Goal: Task Accomplishment & Management: Manage account settings

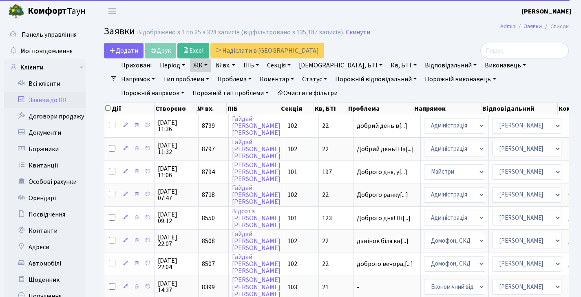
select select "25"
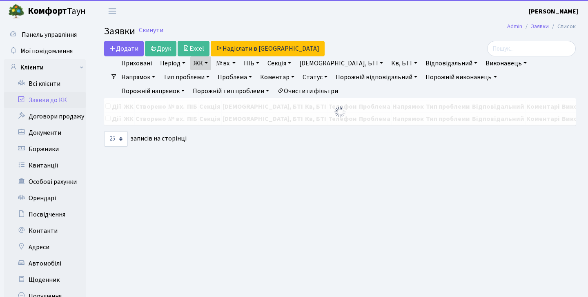
select select "25"
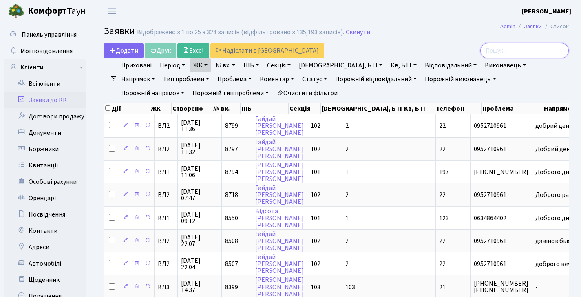
drag, startPoint x: 496, startPoint y: 47, endPoint x: 500, endPoint y: 47, distance: 4.2
click at [499, 49] on input "search" at bounding box center [525, 51] width 89 height 16
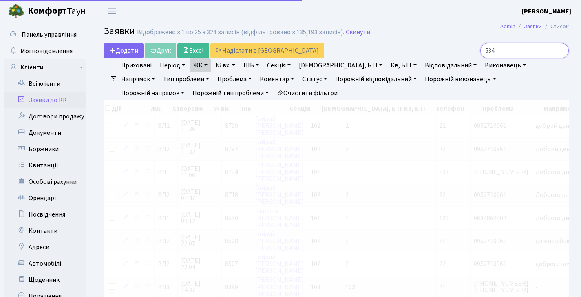
type input "534"
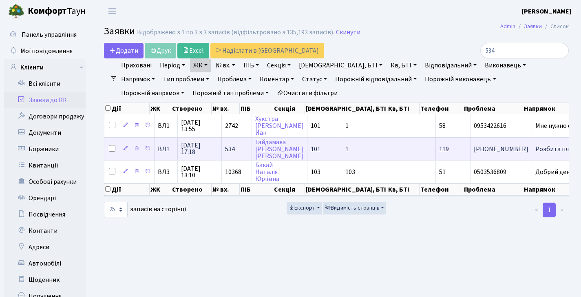
click at [197, 155] on span "21.01.2025 17:18" at bounding box center [199, 148] width 37 height 13
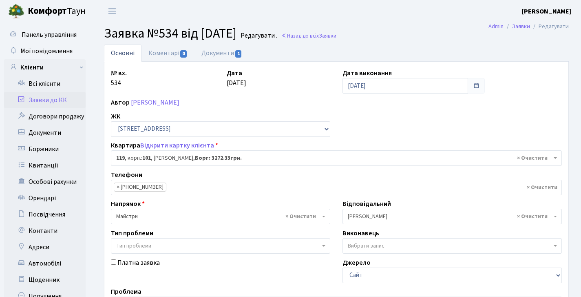
select select "37684"
click at [337, 37] on span "Заявки" at bounding box center [328, 36] width 18 height 8
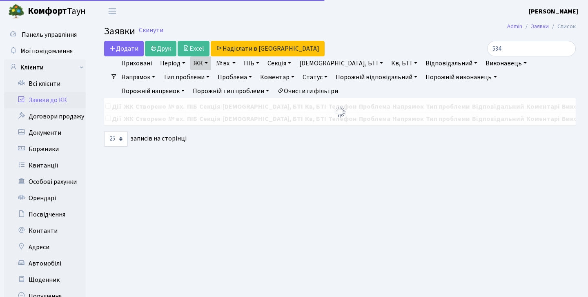
select select "25"
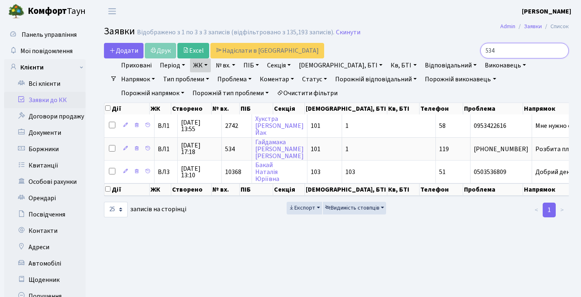
drag, startPoint x: 530, startPoint y: 49, endPoint x: 399, endPoint y: 45, distance: 131.0
click at [400, 45] on div "Додати Друк Excel Надіслати в КАН 534" at bounding box center [336, 51] width 477 height 16
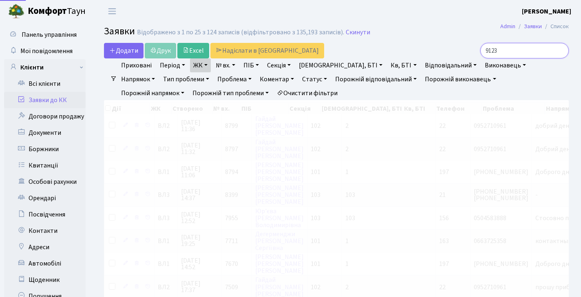
type input "9123"
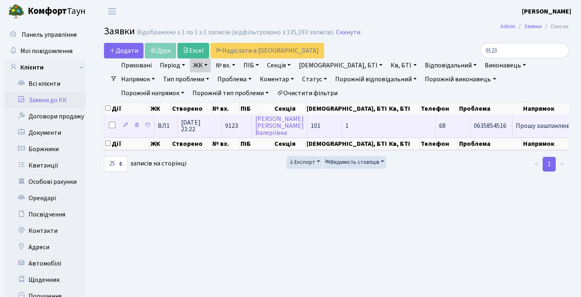
click at [195, 137] on td "20.10.2024 21:22" at bounding box center [200, 125] width 44 height 22
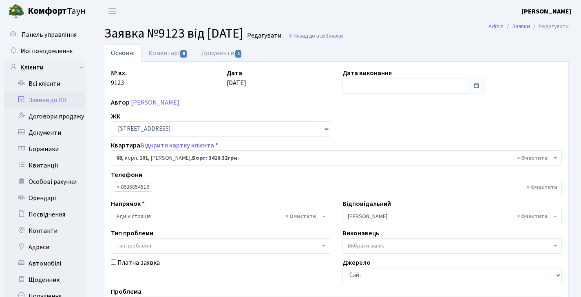
select select "37531"
click at [171, 53] on link "Коментарі 6" at bounding box center [168, 52] width 53 height 17
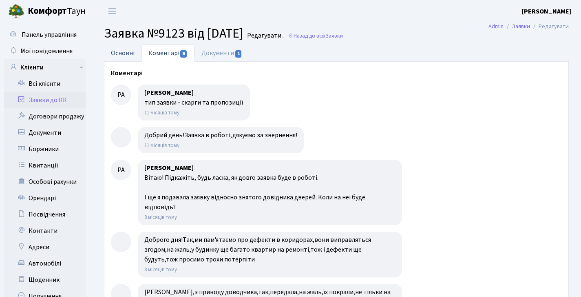
click at [133, 48] on link "Основні" at bounding box center [123, 52] width 38 height 17
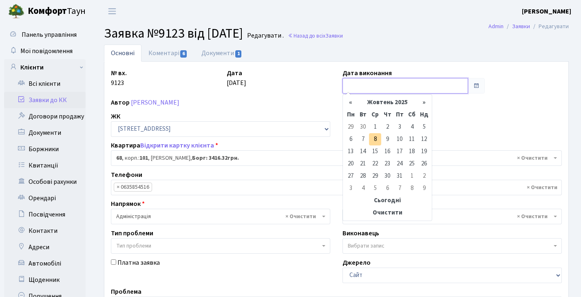
click at [361, 86] on input "text" at bounding box center [406, 86] width 126 height 16
click at [370, 102] on th "Жовтень 2025" at bounding box center [387, 102] width 61 height 12
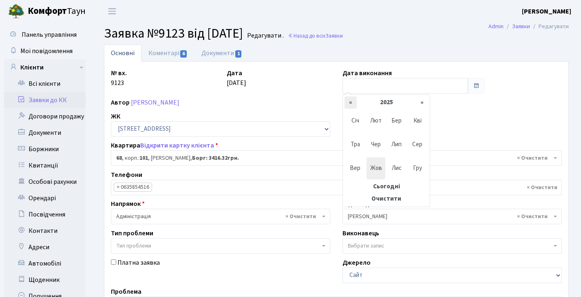
click at [350, 104] on th "«" at bounding box center [351, 102] width 12 height 12
click at [396, 167] on span "Лис" at bounding box center [396, 168] width 19 height 22
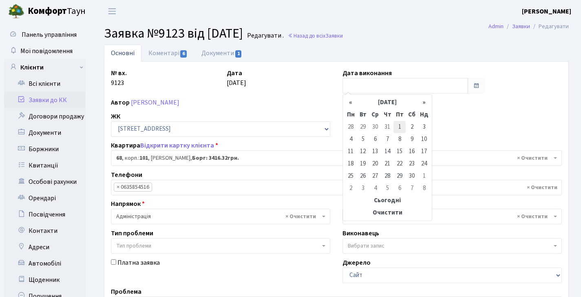
click at [397, 124] on td "1" at bounding box center [400, 127] width 12 height 12
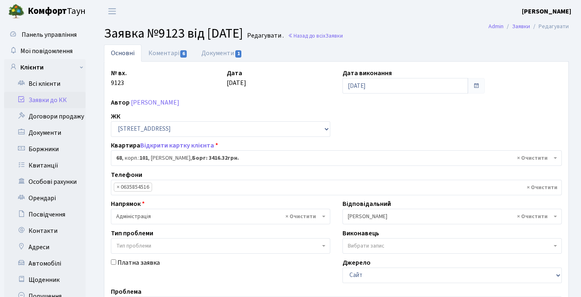
click at [470, 84] on span at bounding box center [476, 86] width 17 height 16
click at [479, 86] on span at bounding box center [476, 85] width 7 height 7
click at [404, 79] on input "01.11.2024" at bounding box center [406, 86] width 126 height 16
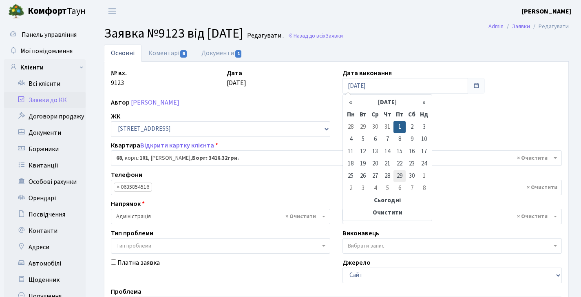
click at [399, 175] on td "29" at bounding box center [400, 176] width 12 height 12
type input "29.11.2024"
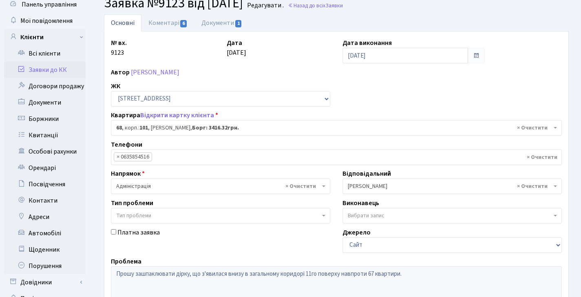
scroll to position [190, 0]
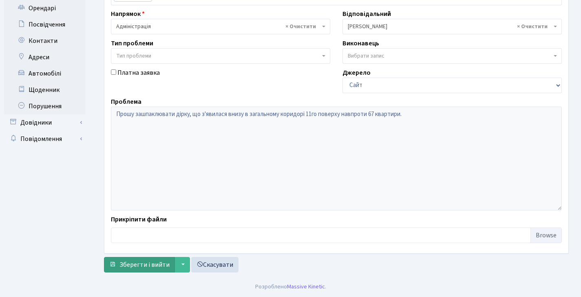
click at [145, 267] on span "Зберегти і вийти" at bounding box center [145, 264] width 50 height 9
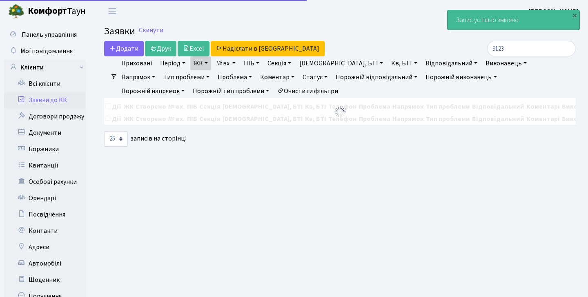
select select "25"
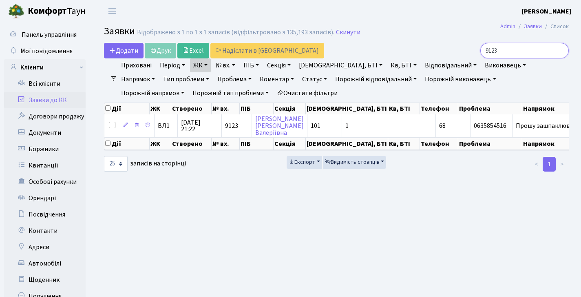
drag, startPoint x: 515, startPoint y: 51, endPoint x: 394, endPoint y: 41, distance: 121.2
click at [394, 42] on main "Admin Заявки Список Заявки Відображено з 1 по 1 з 1 записів (відфільтровано з 1…" at bounding box center [337, 181] width 490 height 318
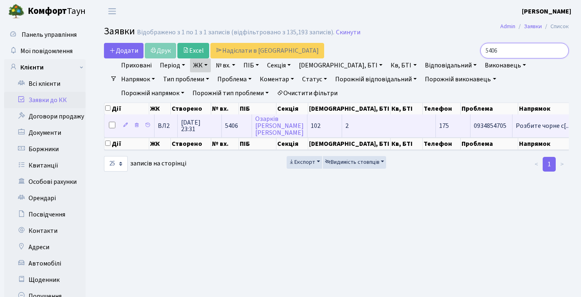
type input "5406"
click at [233, 122] on td "5406" at bounding box center [237, 125] width 30 height 22
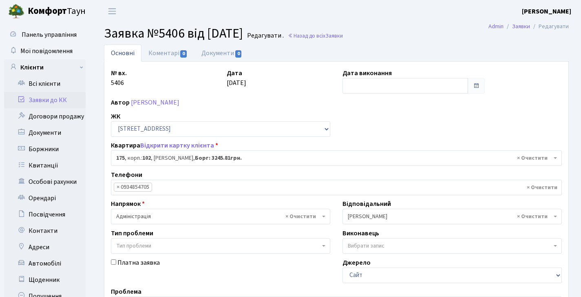
select select "38461"
click at [343, 35] on link "Назад до всіх Заявки" at bounding box center [315, 36] width 55 height 8
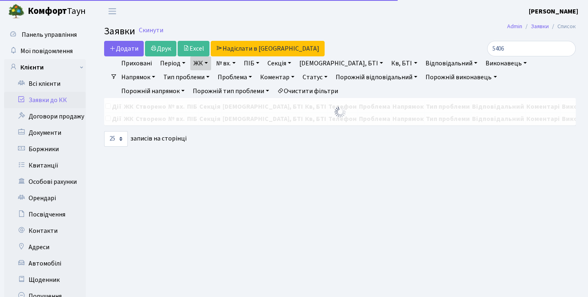
select select "25"
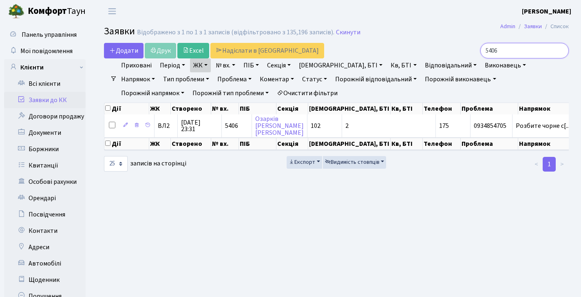
drag, startPoint x: 482, startPoint y: 49, endPoint x: 436, endPoint y: 49, distance: 46.1
click at [437, 49] on div "5406" at bounding box center [495, 51] width 147 height 16
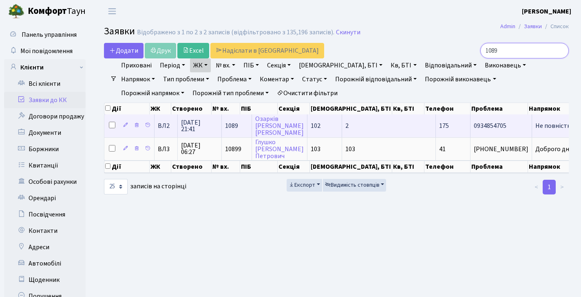
type input "1089"
click at [205, 132] on span "[DATE] 21:41" at bounding box center [199, 125] width 37 height 13
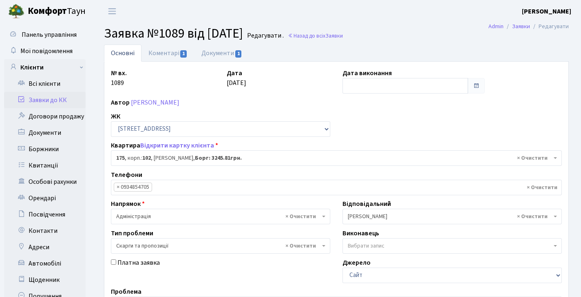
select select "38461"
select select "55"
click at [167, 50] on link "Коментарі 1" at bounding box center [168, 52] width 53 height 17
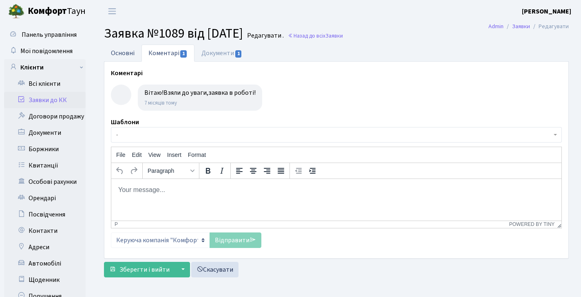
click at [131, 56] on link "Основні" at bounding box center [123, 52] width 38 height 17
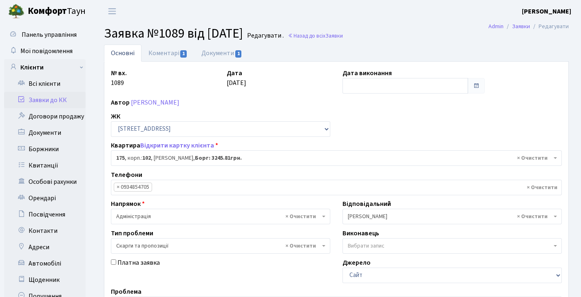
click at [24, 9] on link "Комфорт Таун" at bounding box center [51, 11] width 102 height 22
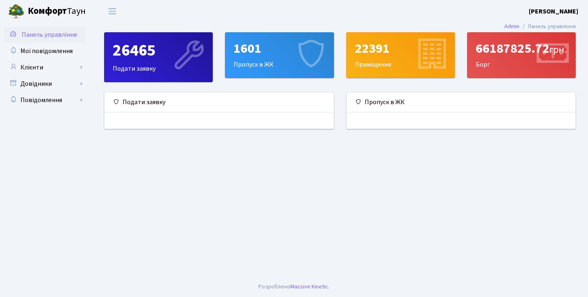
scroll to position [118, 229]
click at [39, 51] on span "Мої повідомлення" at bounding box center [46, 51] width 52 height 9
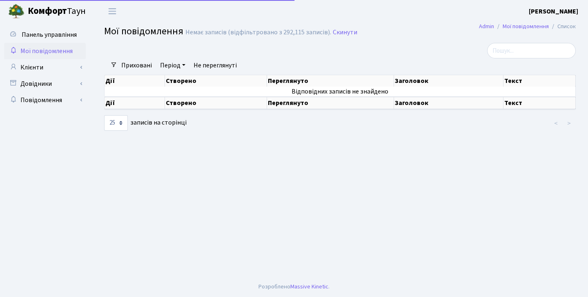
select select "25"
click at [73, 70] on link "Клієнти" at bounding box center [45, 67] width 82 height 16
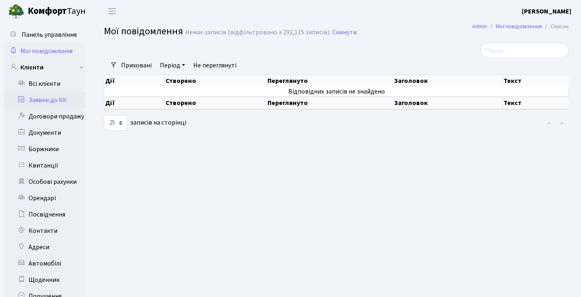
click at [46, 101] on link "Заявки до КК" at bounding box center [45, 100] width 82 height 16
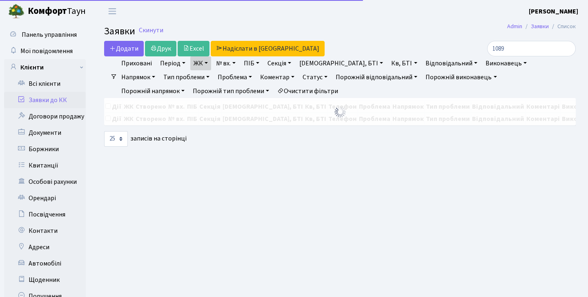
select select "25"
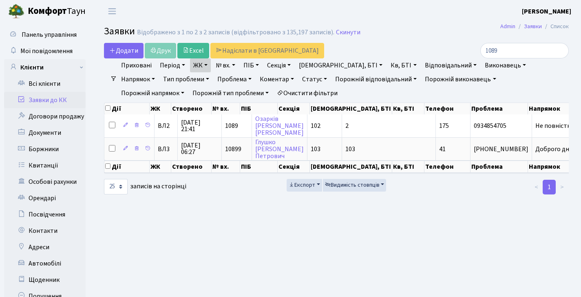
click at [299, 77] on link "Статус" at bounding box center [314, 79] width 31 height 14
click at [300, 98] on link "-" at bounding box center [332, 97] width 64 height 13
click at [209, 64] on link "ЖК" at bounding box center [200, 65] width 21 height 14
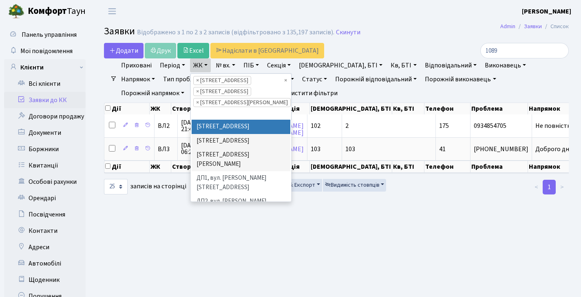
click at [402, 33] on h2 "Заявки Відображено з 1 по 2 з 2 записів (відфільтровано з 135,197 записів). Ски…" at bounding box center [336, 33] width 465 height 14
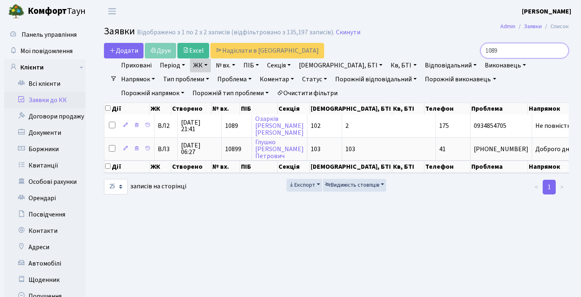
click at [562, 49] on input "1089" at bounding box center [525, 51] width 89 height 16
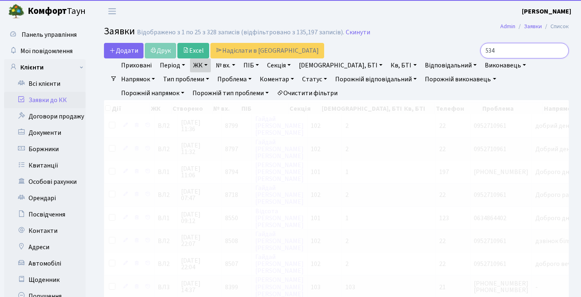
type input "534"
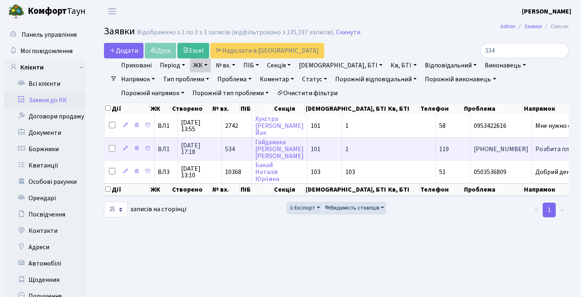
click at [222, 153] on td "534" at bounding box center [237, 148] width 30 height 23
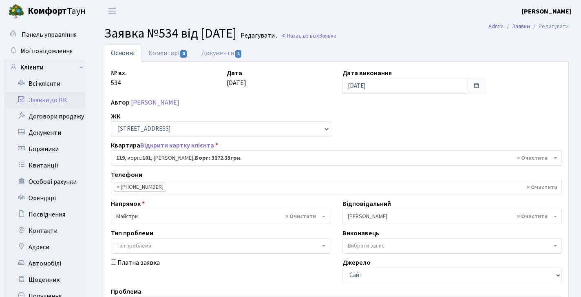
select select "37684"
click at [326, 33] on link "Назад до всіх Заявки" at bounding box center [309, 36] width 55 height 8
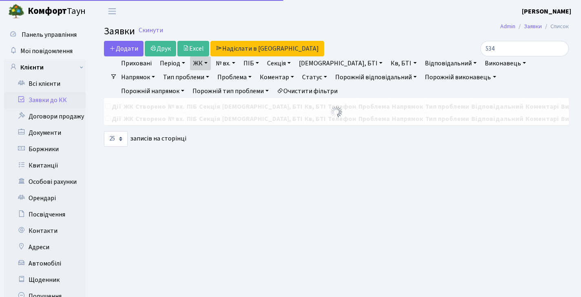
select select "25"
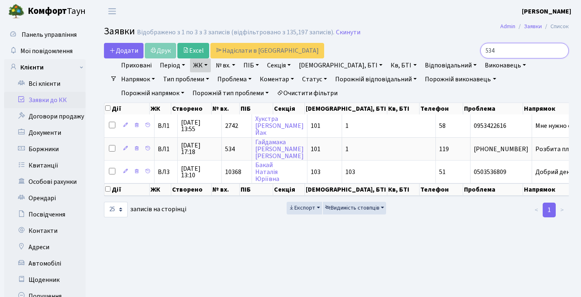
drag, startPoint x: 506, startPoint y: 49, endPoint x: 385, endPoint y: 49, distance: 121.2
click at [387, 49] on div "Додати Друк Excel Надіслати в КАН 534" at bounding box center [336, 51] width 477 height 16
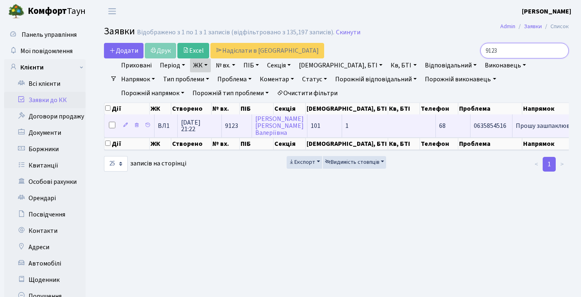
type input "9123"
click at [225, 129] on span "9123" at bounding box center [231, 125] width 13 height 9
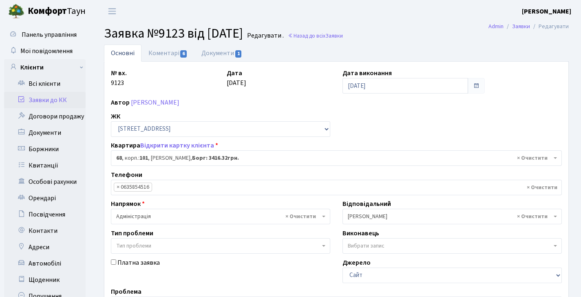
select select "37531"
click at [343, 33] on link "Назад до всіх Заявки" at bounding box center [315, 36] width 55 height 8
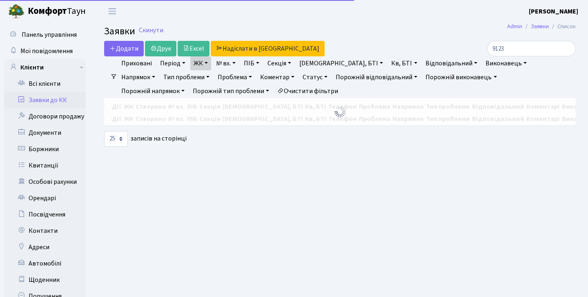
select select "25"
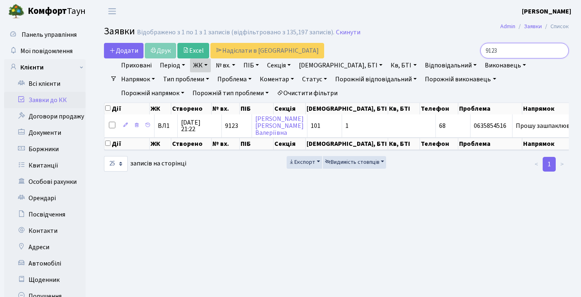
drag, startPoint x: 519, startPoint y: 46, endPoint x: 394, endPoint y: 50, distance: 124.9
click at [394, 50] on div "Додати Друк Excel Надіслати в КАН 9123" at bounding box center [336, 51] width 477 height 16
type input "87949123"
checkbox input "true"
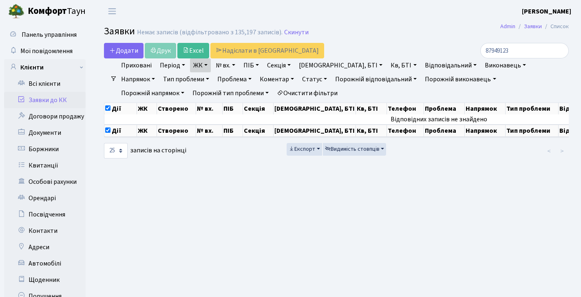
click at [515, 43] on main "Admin Заявки Список Заявки Немає записів (відфільтровано з 135,197 записів). Ск…" at bounding box center [337, 181] width 490 height 318
drag, startPoint x: 515, startPoint y: 49, endPoint x: 498, endPoint y: 51, distance: 17.2
click at [498, 51] on input "87949123" at bounding box center [525, 51] width 89 height 16
type input "8794"
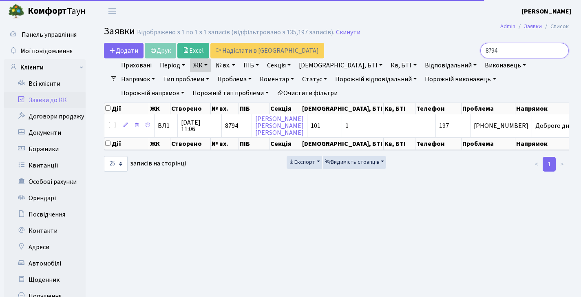
checkbox input "false"
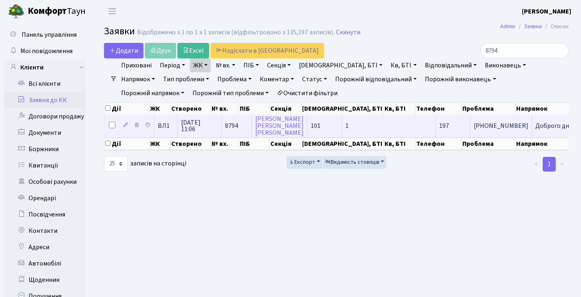
click at [230, 128] on span "8794" at bounding box center [231, 125] width 13 height 9
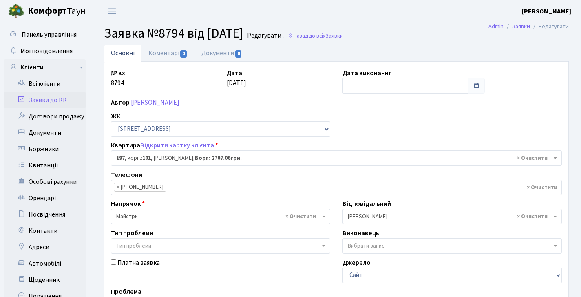
select select "44263"
click at [57, 92] on link "Заявки до КК" at bounding box center [45, 100] width 82 height 16
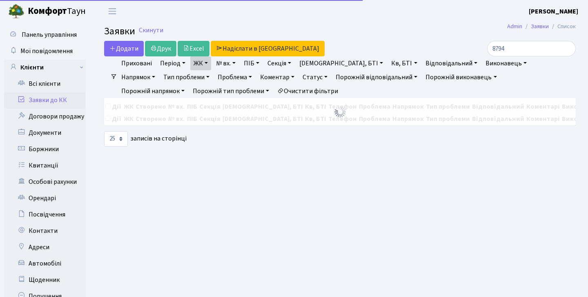
select select "25"
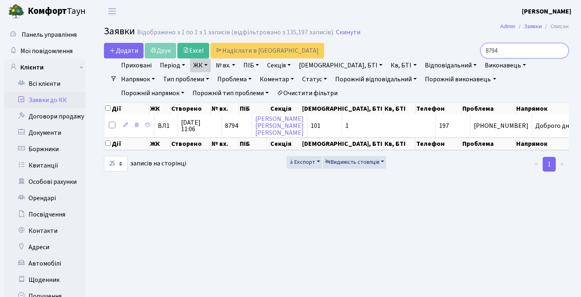
click at [561, 52] on input "8794" at bounding box center [525, 51] width 89 height 16
click at [559, 51] on input "search" at bounding box center [525, 51] width 89 height 16
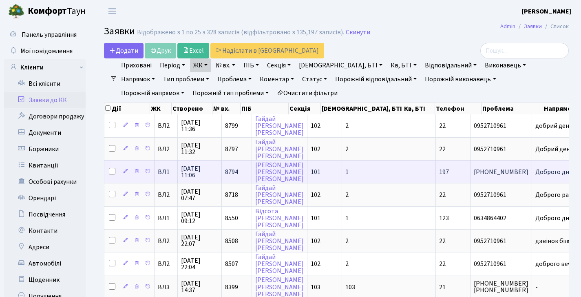
click at [197, 174] on span "08.10.2025 11:06" at bounding box center [199, 171] width 37 height 13
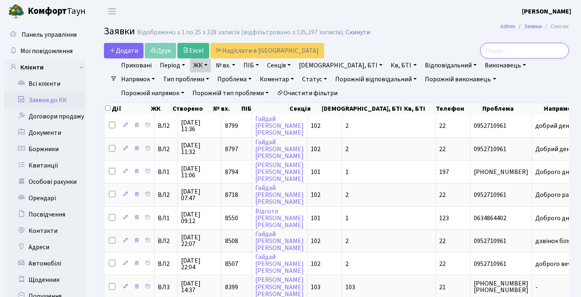
click at [513, 58] on input "search" at bounding box center [525, 51] width 89 height 16
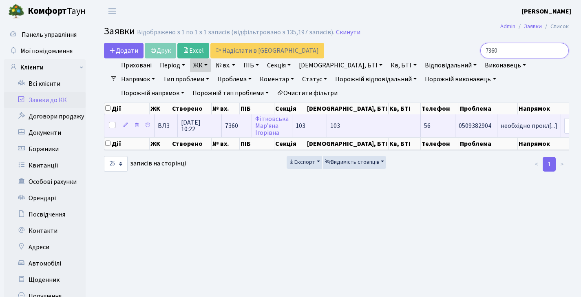
type input "7360"
click at [331, 128] on span "103" at bounding box center [336, 125] width 10 height 9
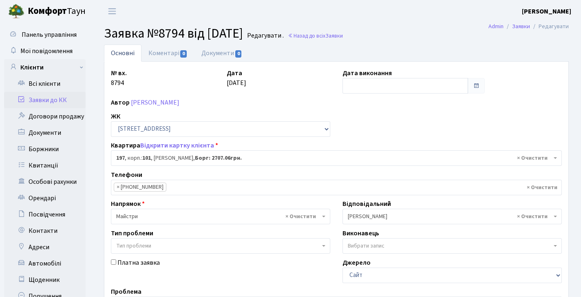
select select "44263"
select select "42739"
click at [159, 53] on link "Коментарі 1" at bounding box center [168, 52] width 53 height 17
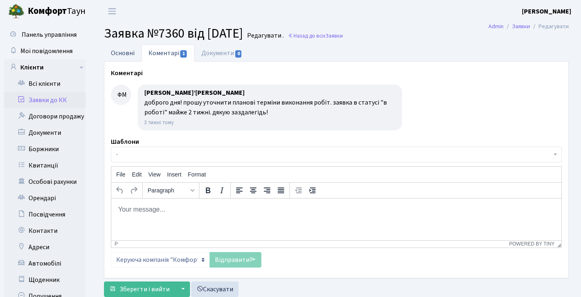
click at [122, 48] on link "Основні" at bounding box center [123, 52] width 38 height 17
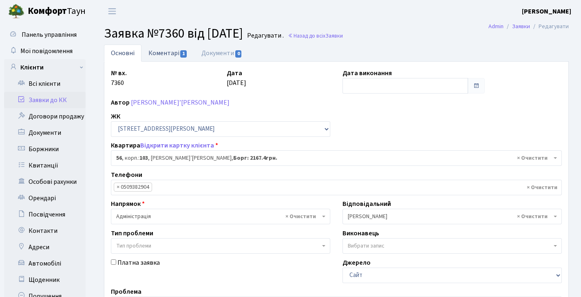
click at [158, 60] on link "Коментарі 1" at bounding box center [168, 52] width 53 height 17
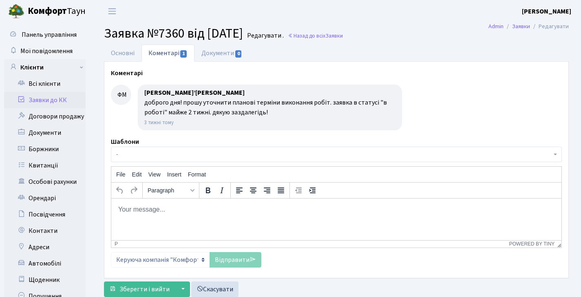
click at [164, 104] on div "доброго дня! прошу уточнити планові терміни виконання робіт. заявка в статусі "…" at bounding box center [269, 108] width 251 height 20
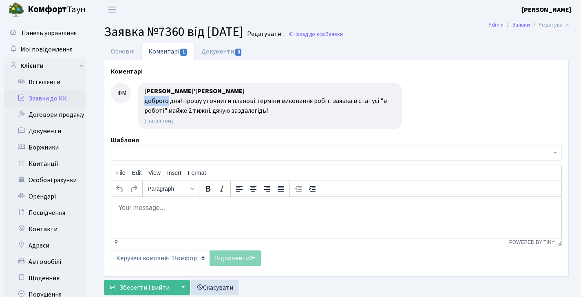
scroll to position [18, 0]
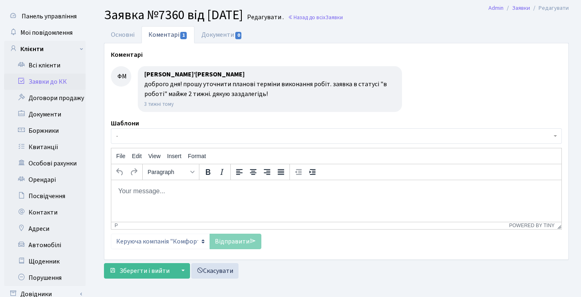
click at [211, 87] on div "доброго дня! прошу уточнити планові терміни виконання робіт. заявка в статусі "…" at bounding box center [269, 89] width 251 height 20
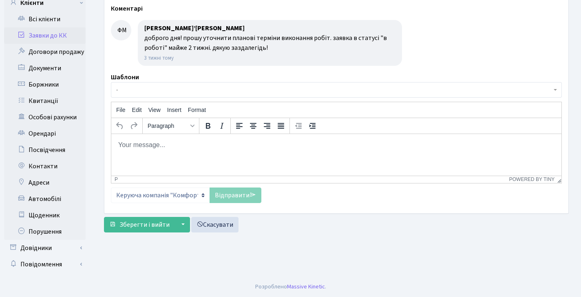
scroll to position [0, 0]
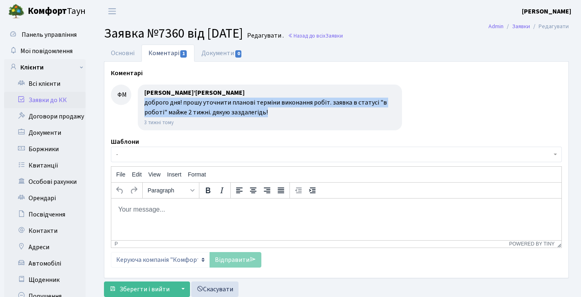
drag, startPoint x: 247, startPoint y: 112, endPoint x: 145, endPoint y: 106, distance: 101.8
click at [145, 106] on div "доброго дня! прошу уточнити планові терміни виконання робіт. заявка в статусі "…" at bounding box center [269, 108] width 251 height 20
copy div "доброго дня! прошу уточнити планові терміни виконання робіт. заявка в статусі "…"
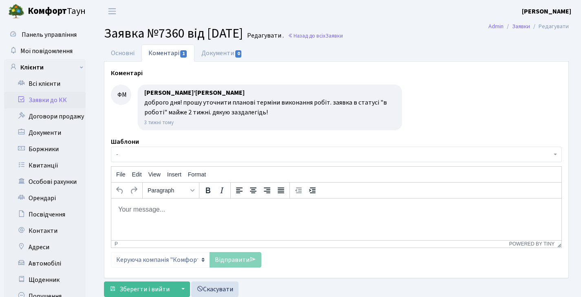
click at [202, 102] on div "доброго дня! прошу уточнити планові терміни виконання робіт. заявка в статусі "…" at bounding box center [269, 108] width 251 height 20
click at [140, 211] on body "Rich Text Area. Press ALT-0 for help." at bounding box center [336, 208] width 437 height 9
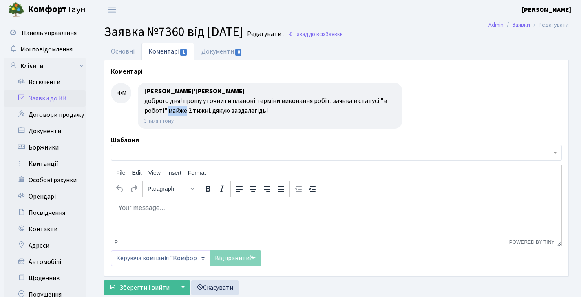
drag, startPoint x: 267, startPoint y: 452, endPoint x: 212, endPoint y: 230, distance: 228.8
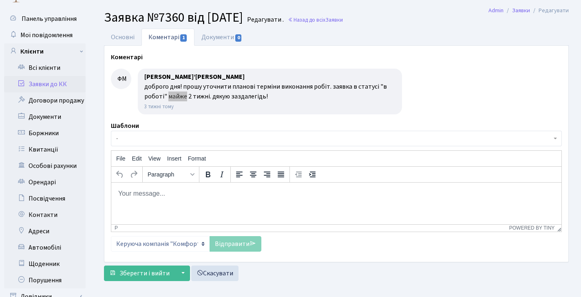
click at [131, 198] on html at bounding box center [336, 193] width 450 height 22
click at [127, 192] on body "Rich Text Area. Press ALT-0 for help." at bounding box center [336, 193] width 437 height 9
click at [195, 202] on html at bounding box center [336, 193] width 450 height 22
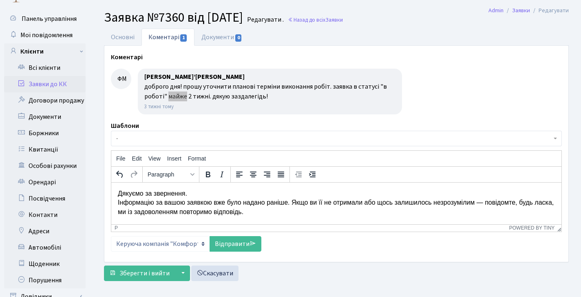
click at [200, 190] on p "Дякуємо за звернення. Інформацію за вашою заявкою вже було надано раніше. Якщо …" at bounding box center [336, 202] width 437 height 27
drag, startPoint x: 203, startPoint y: 192, endPoint x: 214, endPoint y: 370, distance: 178.7
click at [111, 186] on html "Дякуємо за звернення. Інформацію за вашою заявкою вже було надано раніше. Якщо …" at bounding box center [336, 202] width 450 height 40
click at [127, 193] on p "Дякуємо за звернення. Інформацію за вашою заявкою вже було надано раніше. Якщо …" at bounding box center [336, 202] width 437 height 27
click at [204, 195] on p "Дякуємо за звернення. Інформацію за вашою заявкою вже було надано раніше. Якщо …" at bounding box center [336, 202] width 437 height 27
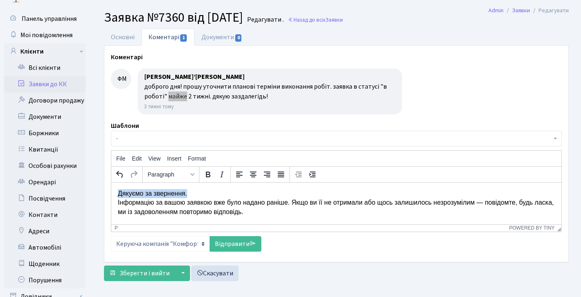
drag, startPoint x: 204, startPoint y: 194, endPoint x: 79, endPoint y: 193, distance: 124.9
click at [111, 193] on html "Дякуємо за звернення. Інформацію за вашою заявкою вже було надано раніше. Якщо …" at bounding box center [336, 202] width 450 height 40
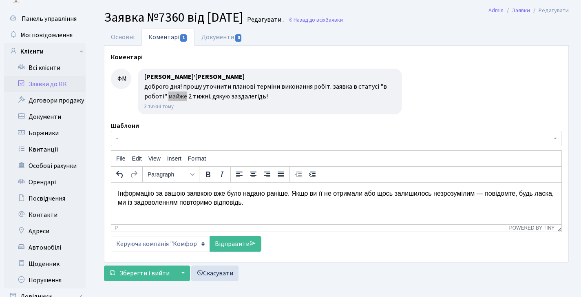
click at [298, 202] on p "Інформацію за вашою заявкою вже було надано раніше. Якщо ви її не отримали або …" at bounding box center [336, 198] width 437 height 18
drag, startPoint x: 217, startPoint y: 193, endPoint x: 229, endPoint y: 193, distance: 11.8
click at [229, 193] on p "Інформацію за вашою заявкою вже було надано раніше. Якщо ви її не отримали або …" at bounding box center [336, 198] width 437 height 18
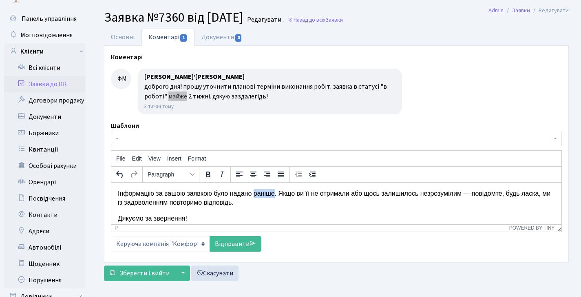
drag, startPoint x: 256, startPoint y: 194, endPoint x: 277, endPoint y: 196, distance: 20.9
click at [277, 196] on p "Інформацію за вашою заявкою було надано раніше. Якщо ви її не отримали або щось…" at bounding box center [336, 198] width 437 height 18
drag, startPoint x: 278, startPoint y: 194, endPoint x: 341, endPoint y: 195, distance: 62.9
click at [341, 195] on p "Інформацію за вашою заявкою було надано. Якщо ви її не отримали або щось залиши…" at bounding box center [336, 198] width 437 height 18
click at [293, 195] on p "Інформацію за вашою заявкою було надано. Якщо щось залишилось незрозумілим — по…" at bounding box center [336, 198] width 437 height 18
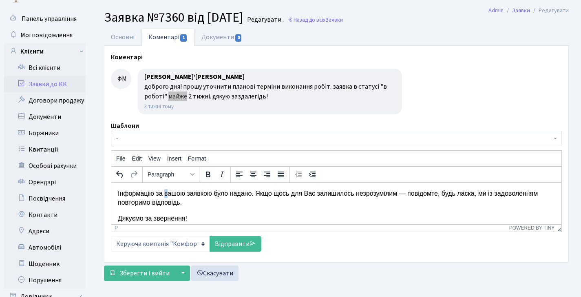
click at [166, 191] on p "Інформацію за вашою заявкою було надано. Якщо щось для Вас залишилось незрозумі…" at bounding box center [336, 198] width 437 height 18
click at [230, 205] on p "Інформацію за Вашою заявкою було надано. Якщо щось для Вас залишилось незрозумі…" at bounding box center [336, 198] width 437 height 18
click at [117, 193] on html "Інформацію за Вашою заявкою було надано. Якщо щось для Вас залишилось незрозумі…" at bounding box center [336, 205] width 450 height 47
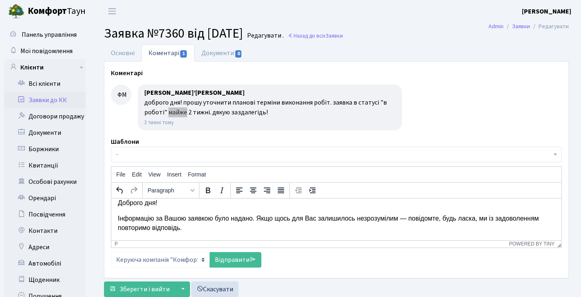
scroll to position [8, 0]
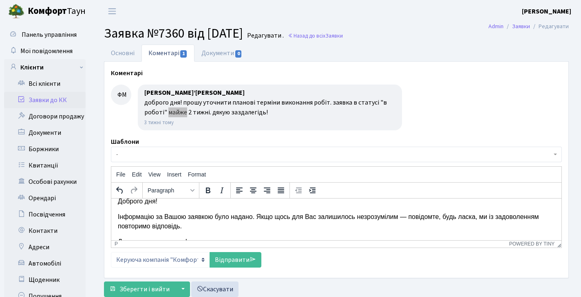
click at [259, 215] on p "Інформацію за Вашою заявкою було надано. Якщо щось для Вас залишилось незрозумі…" at bounding box center [336, 221] width 437 height 18
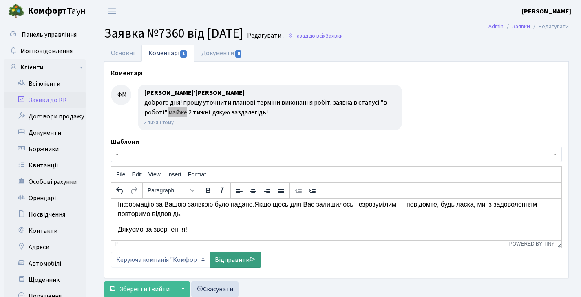
scroll to position [30, 0]
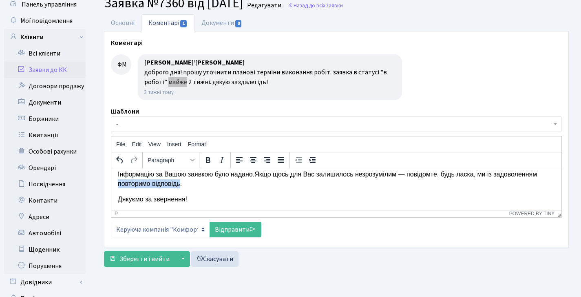
drag, startPoint x: 182, startPoint y: 182, endPoint x: 119, endPoint y: 185, distance: 62.9
click at [119, 185] on p "Інформацію за Вашою заявкою було надано. Якщо щось для Вас залишилось незрозумі…" at bounding box center [336, 178] width 437 height 18
click at [146, 186] on p "Інформацію за Вашою заявкою було надано. Якщо щось для Вас залишилось незрозумі…" at bounding box center [336, 178] width 437 height 18
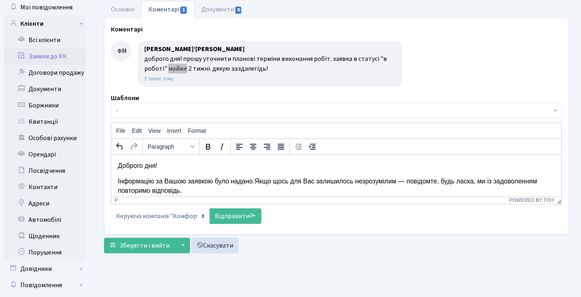
scroll to position [0, 0]
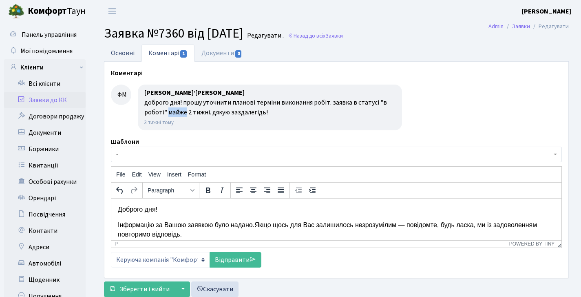
click at [122, 55] on link "Основні" at bounding box center [123, 52] width 38 height 17
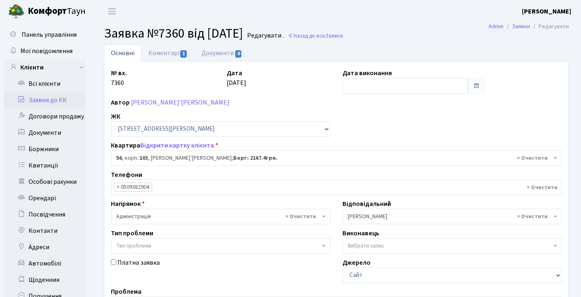
click at [165, 42] on span "Заявка №7360 від 27.08.2025" at bounding box center [173, 33] width 139 height 19
click at [168, 50] on link "Коментарі 1" at bounding box center [168, 52] width 53 height 17
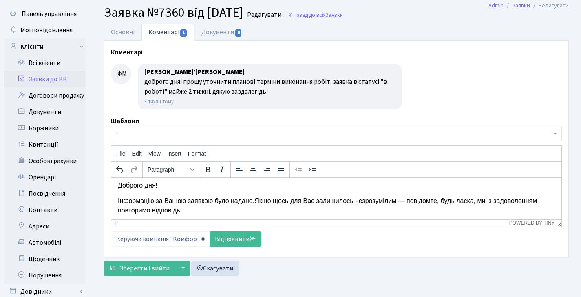
scroll to position [44, 0]
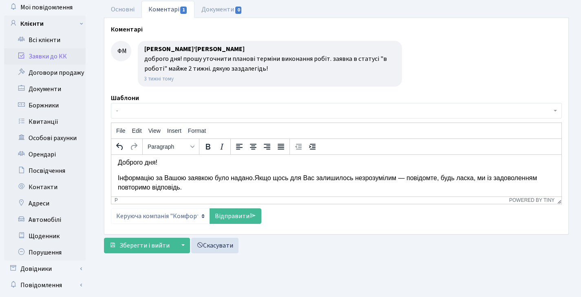
drag, startPoint x: 184, startPoint y: 188, endPoint x: 259, endPoint y: 175, distance: 76.5
click at [259, 175] on p "Інформацію за Вашою заявкою було надано. Якщо щось для Вас залишилось незрозумі…" at bounding box center [336, 182] width 437 height 18
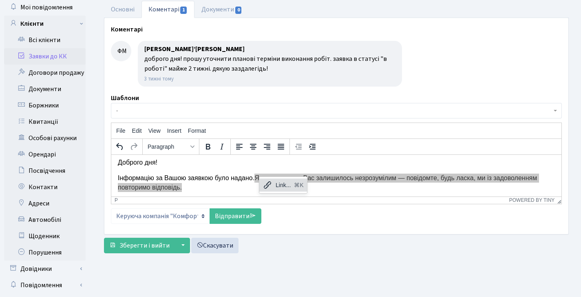
drag, startPoint x: 259, startPoint y: 176, endPoint x: 371, endPoint y: 331, distance: 190.6
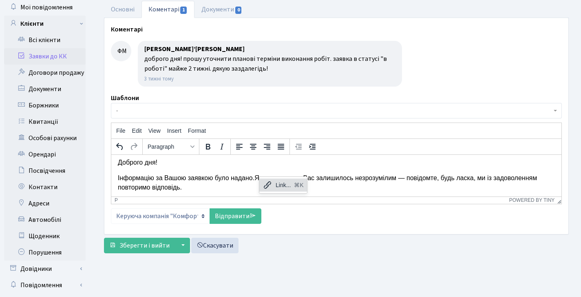
click at [258, 176] on p "Інформацію за Вашою заявкою було надано. Якщо щось для Вас залишилось незрозумі…" at bounding box center [336, 182] width 437 height 18
click at [260, 178] on p "Інформацію за Вашою заявкою було надано. Якщо щось для Вас залишилось незрозумі…" at bounding box center [336, 182] width 437 height 18
click at [257, 177] on p "Інформацію за Вашою заявкою було надано. Якщо щось для Вас залишилось незрозумі…" at bounding box center [336, 182] width 437 height 18
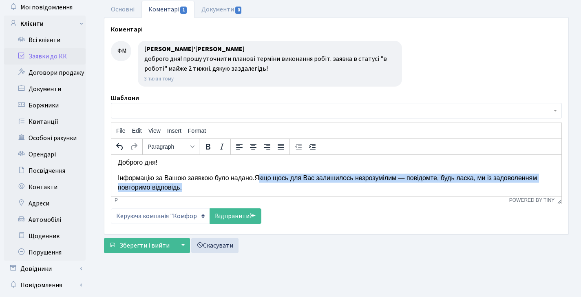
drag, startPoint x: 260, startPoint y: 178, endPoint x: 260, endPoint y: 182, distance: 4.5
click at [260, 182] on p "Інформацію за Вашою заявкою було надано. Якщо щось для Вас залишилось незрозумі…" at bounding box center [336, 182] width 437 height 18
drag, startPoint x: 259, startPoint y: 178, endPoint x: 261, endPoint y: 183, distance: 5.3
click at [261, 183] on p "Інформацію за Вашою заявкою було надано. Якщо щось для Вас залишилось незрозумі…" at bounding box center [336, 182] width 437 height 18
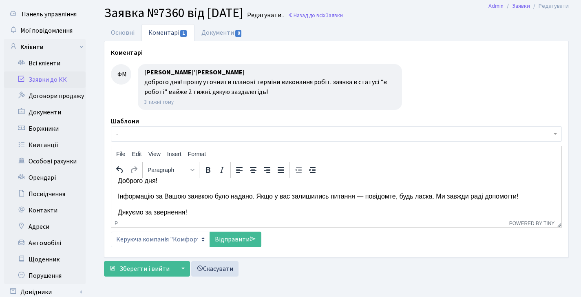
scroll to position [10, 0]
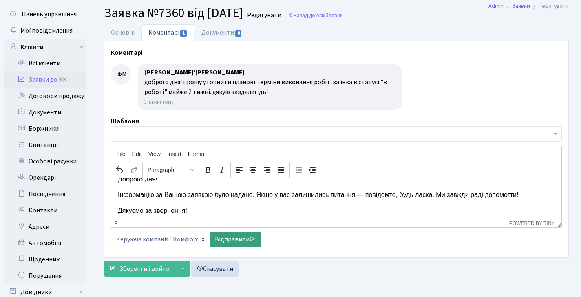
click at [237, 235] on link "Відправити" at bounding box center [236, 239] width 52 height 16
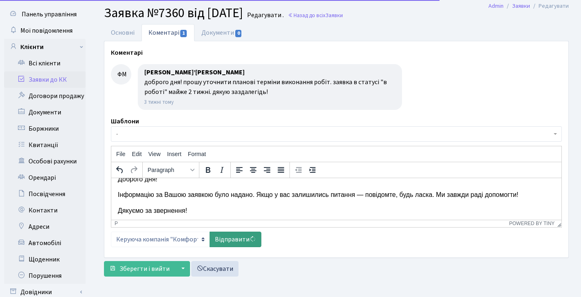
scroll to position [0, 0]
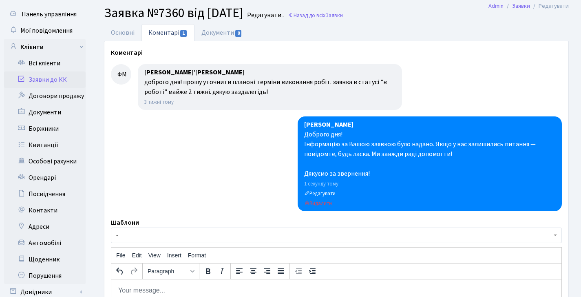
click at [331, 124] on div "Діана Близьнюк" at bounding box center [429, 125] width 251 height 10
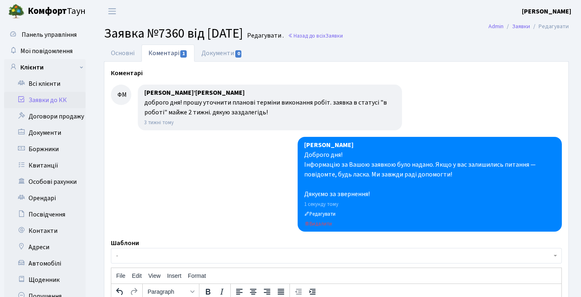
click at [557, 12] on b "[PERSON_NAME]" at bounding box center [546, 11] width 49 height 9
click at [529, 27] on link "Мій обліковий запис" at bounding box center [530, 25] width 81 height 13
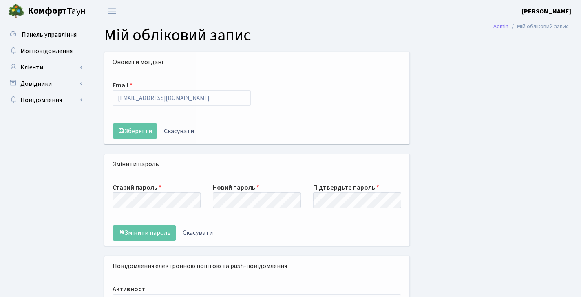
select select
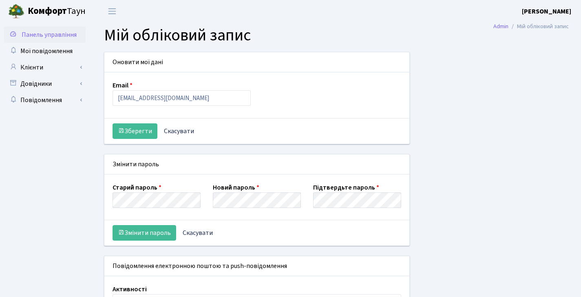
click at [44, 35] on span "Панель управління" at bounding box center [49, 34] width 55 height 9
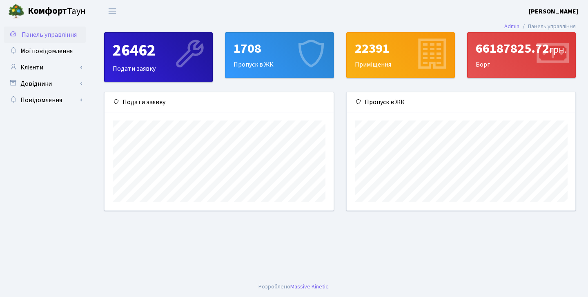
scroll to position [118, 229]
click at [571, 12] on b "[PERSON_NAME]" at bounding box center [552, 11] width 49 height 9
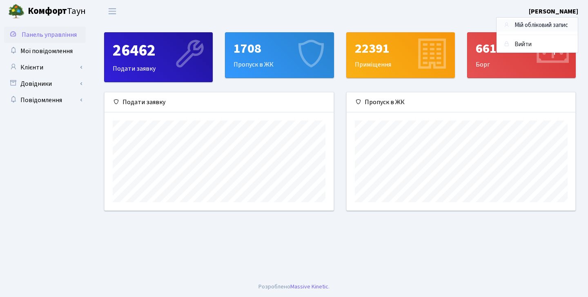
click at [546, 24] on link "Мій обліковий запис" at bounding box center [536, 25] width 81 height 13
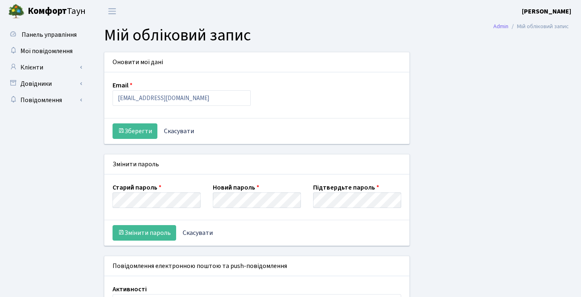
select select
click at [49, 47] on span "Мої повідомлення" at bounding box center [46, 51] width 52 height 9
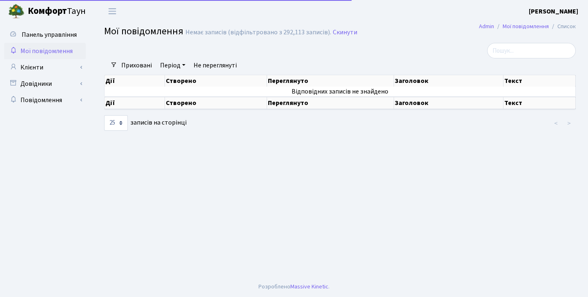
select select "25"
click at [43, 67] on link "Клієнти" at bounding box center [45, 67] width 82 height 16
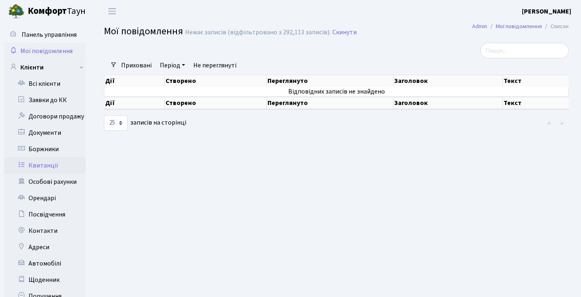
scroll to position [2, 0]
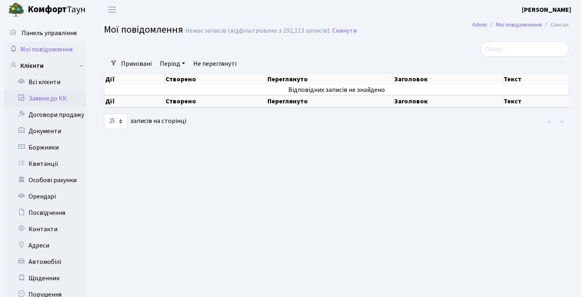
click at [48, 102] on link "Заявки до КК" at bounding box center [45, 98] width 82 height 16
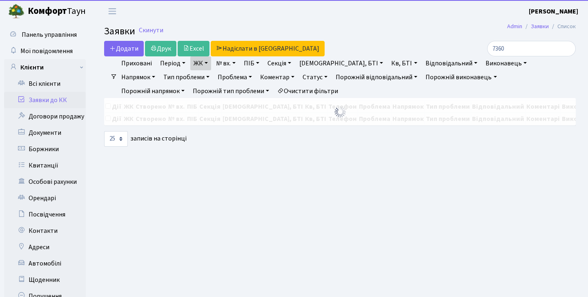
select select "25"
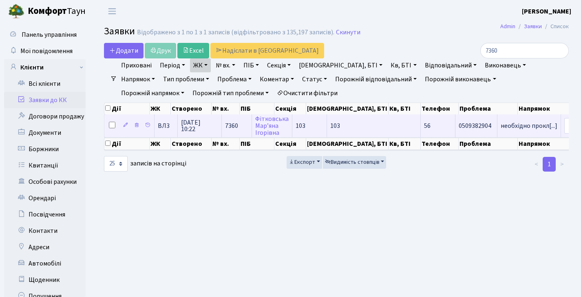
click at [225, 130] on span "7360" at bounding box center [231, 125] width 13 height 9
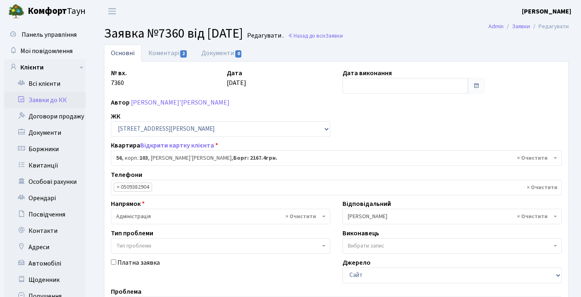
select select "42739"
click at [174, 51] on link "Коментарі 2" at bounding box center [168, 52] width 53 height 17
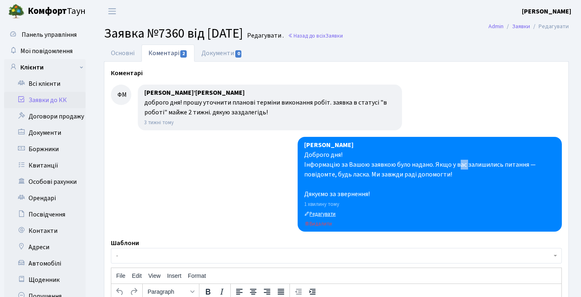
click at [332, 214] on small "Редагувати" at bounding box center [319, 213] width 31 height 7
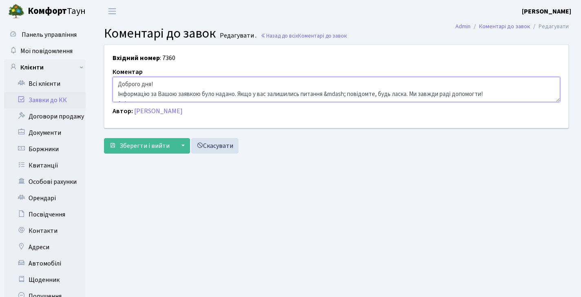
click at [260, 95] on textarea "Доброго дня! Інформацію за Вашою заявкою було надано. Якщо у вас залишились пит…" at bounding box center [337, 89] width 448 height 25
drag, startPoint x: 329, startPoint y: 94, endPoint x: 351, endPoint y: 94, distance: 21.6
click at [351, 94] on textarea "Доброго дня! Інформацію за Вашою заявкою було надано. Якщо у вас залишились пит…" at bounding box center [337, 89] width 448 height 25
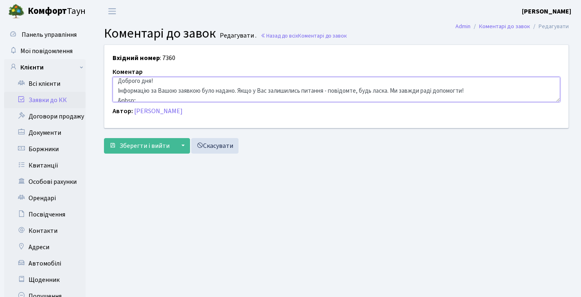
scroll to position [20, 0]
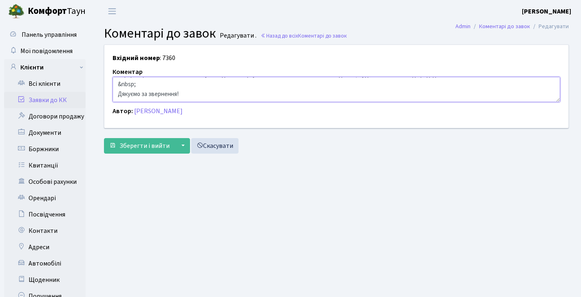
drag, startPoint x: 151, startPoint y: 85, endPoint x: 110, endPoint y: 85, distance: 41.2
click at [110, 85] on div "Коментар Доброго дня! Інформацію за Вашою заявкою було надано. Якщо у вас залиш…" at bounding box center [337, 84] width 460 height 35
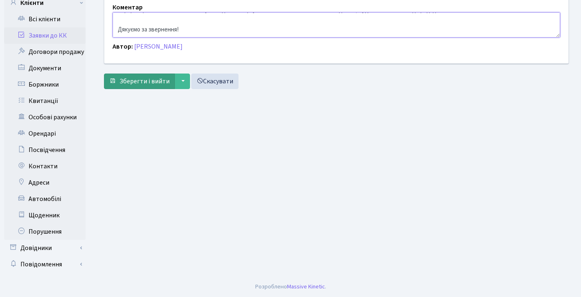
type textarea "Доброго дня! Інформацію за Вашою заявкою було надано. Якщо у Вас залишились пит…"
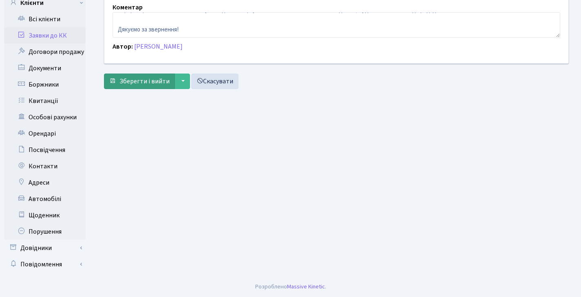
click at [160, 77] on span "Зберегти і вийти" at bounding box center [145, 81] width 50 height 9
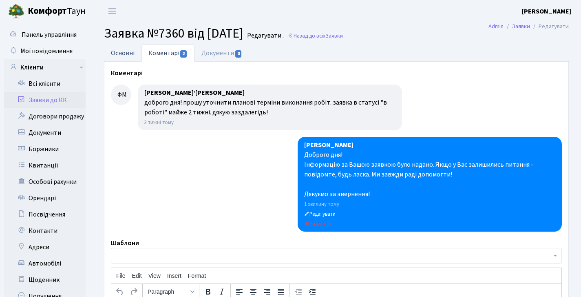
click at [121, 55] on link "Основні" at bounding box center [123, 52] width 38 height 17
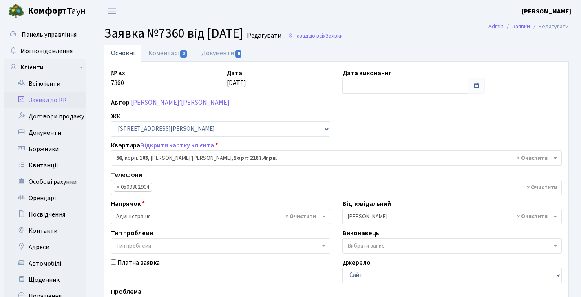
click at [51, 4] on link "Комфорт Таун" at bounding box center [51, 11] width 102 height 22
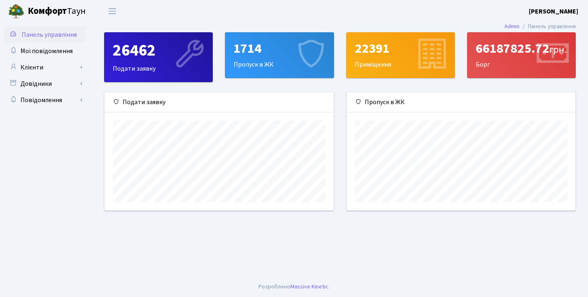
scroll to position [118, 229]
click at [559, 7] on b "[PERSON_NAME]" at bounding box center [552, 11] width 49 height 9
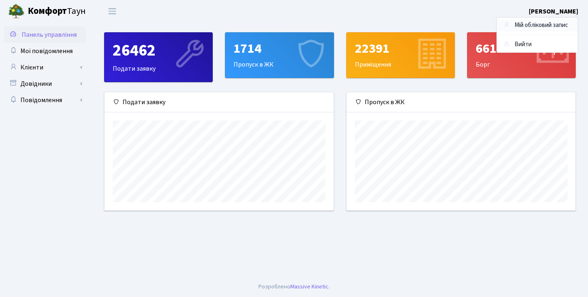
click at [545, 23] on link "Мій обліковий запис" at bounding box center [536, 25] width 81 height 13
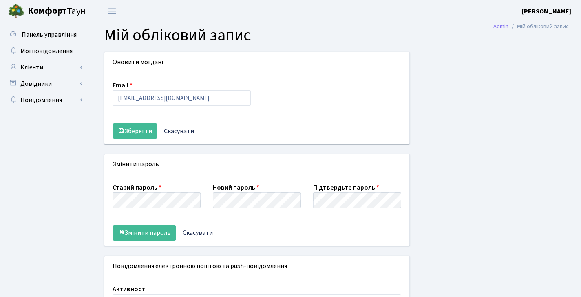
select select
click at [559, 12] on b "[PERSON_NAME]" at bounding box center [546, 11] width 49 height 9
click at [419, 16] on header "[PERSON_NAME] Мій обліковий запис Вийти" at bounding box center [290, 11] width 581 height 22
click at [569, 9] on b "[PERSON_NAME]" at bounding box center [546, 11] width 49 height 9
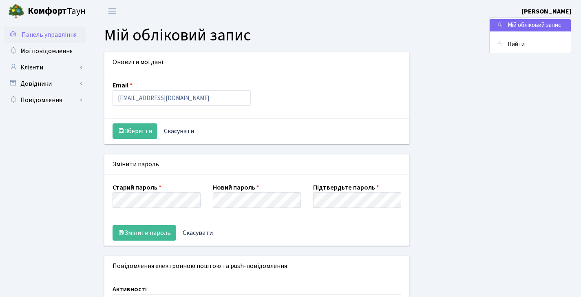
click at [25, 33] on span "Панель управління" at bounding box center [49, 34] width 55 height 9
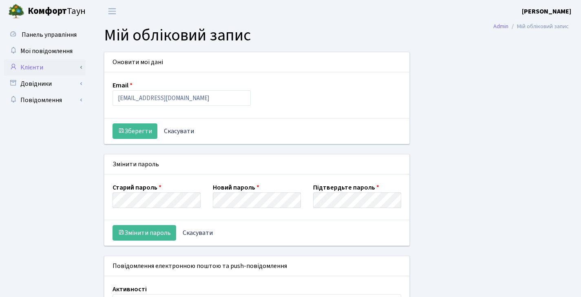
click at [43, 64] on link "Клієнти" at bounding box center [45, 67] width 82 height 16
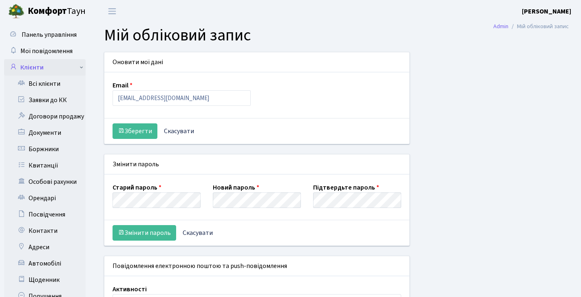
click at [40, 68] on link "Клієнти" at bounding box center [45, 67] width 82 height 16
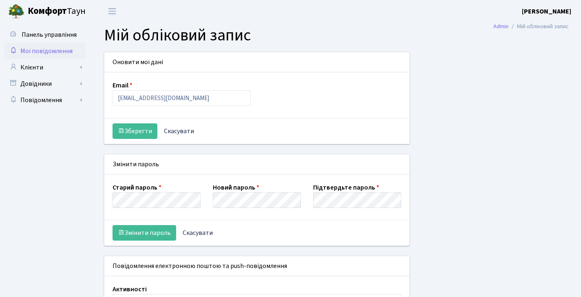
click at [50, 48] on span "Мої повідомлення" at bounding box center [46, 51] width 52 height 9
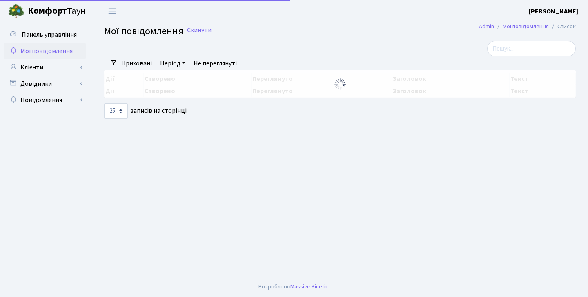
select select "25"
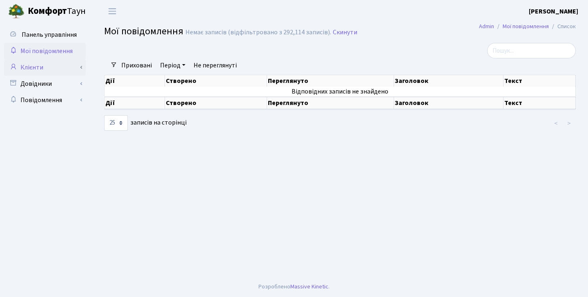
click at [80, 68] on link "Клієнти" at bounding box center [45, 67] width 82 height 16
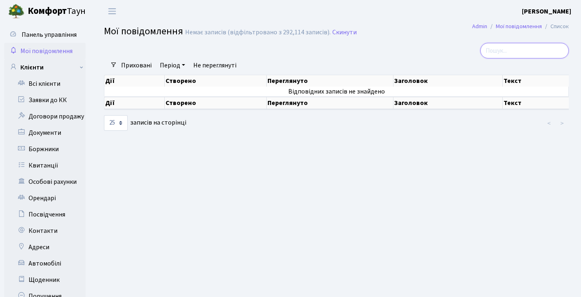
click at [515, 55] on input "search" at bounding box center [525, 51] width 89 height 16
click at [49, 91] on link "Всі клієнти" at bounding box center [45, 83] width 82 height 16
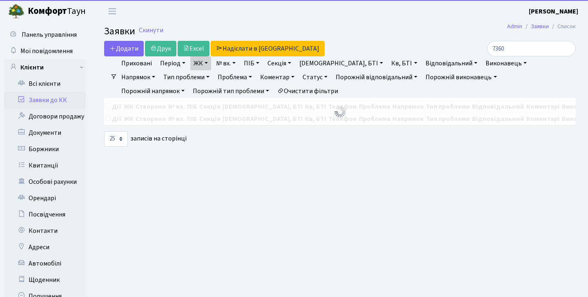
select select "25"
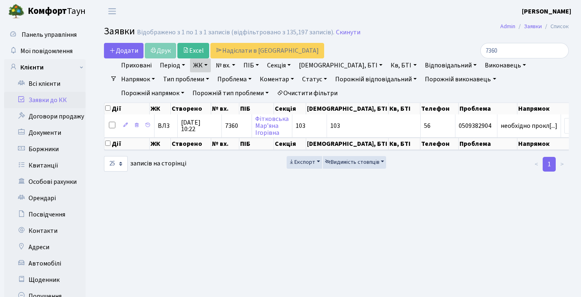
click at [55, 103] on link "Заявки до КК" at bounding box center [45, 100] width 82 height 16
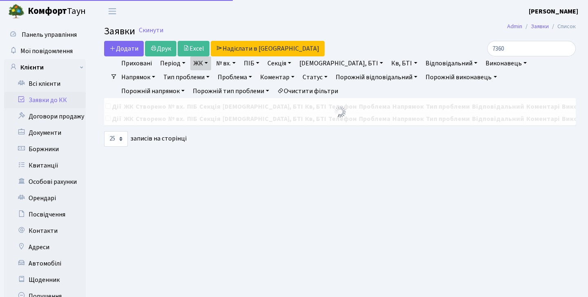
select select "25"
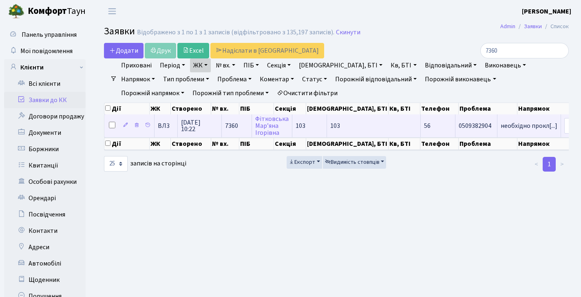
click at [195, 121] on td "27.08.2025 10:22" at bounding box center [200, 125] width 44 height 22
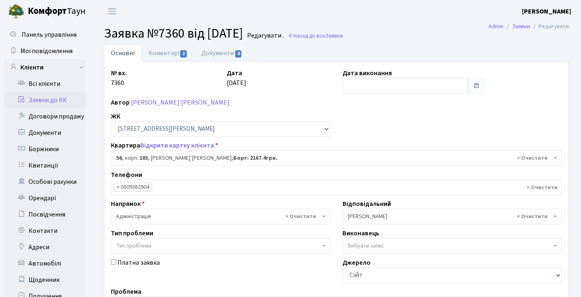
select select "42739"
click at [163, 58] on link "Коментарі 2" at bounding box center [168, 52] width 53 height 17
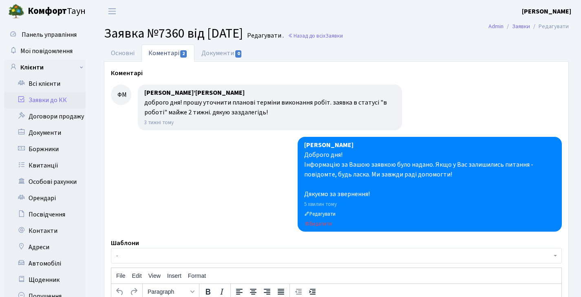
click at [306, 2] on header "Комфорт Таун Діана Б. Мій обліковий запис Вийти" at bounding box center [290, 11] width 581 height 22
click at [565, 16] on header "Комфорт Таун Діана Б. Мій обліковий запис Вийти" at bounding box center [290, 11] width 581 height 22
click at [565, 13] on b "[PERSON_NAME]" at bounding box center [546, 11] width 49 height 9
click at [510, 44] on link "Вийти" at bounding box center [530, 44] width 81 height 13
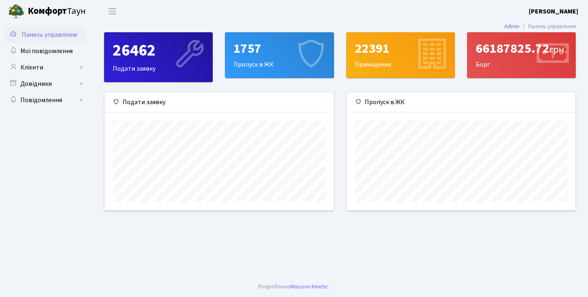
scroll to position [118, 229]
click at [40, 48] on span "Мої повідомлення" at bounding box center [46, 51] width 52 height 9
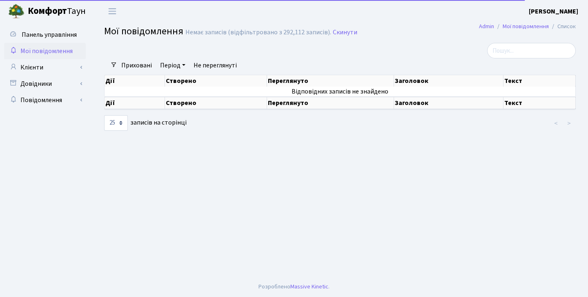
select select "25"
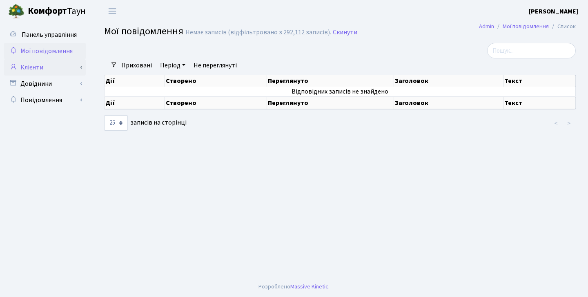
click at [79, 67] on link "Клієнти" at bounding box center [45, 67] width 82 height 16
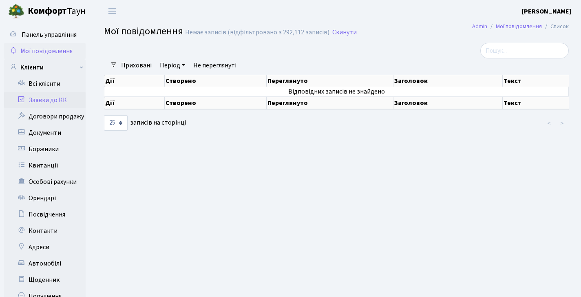
click at [62, 97] on link "Заявки до КК" at bounding box center [45, 100] width 82 height 16
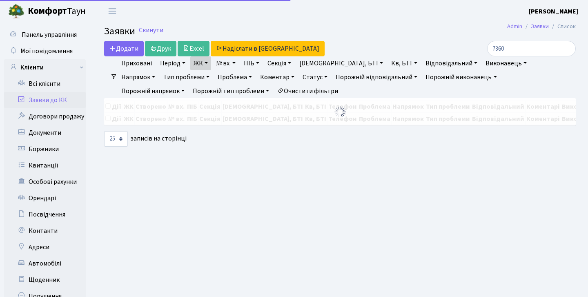
select select "25"
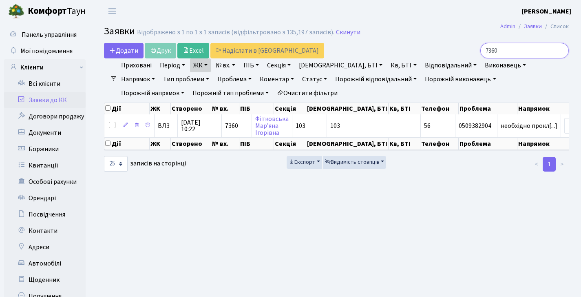
click at [508, 53] on input "7360" at bounding box center [525, 51] width 89 height 16
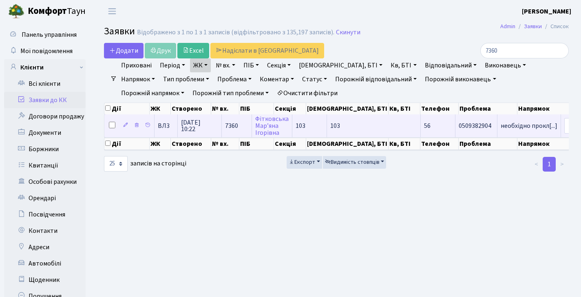
click at [226, 124] on td "7360" at bounding box center [237, 125] width 30 height 22
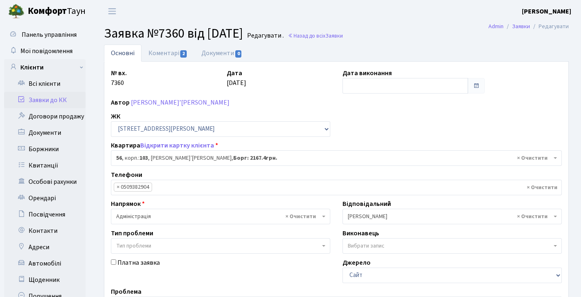
select select "42739"
click at [176, 55] on link "Коментарі 2" at bounding box center [168, 52] width 53 height 17
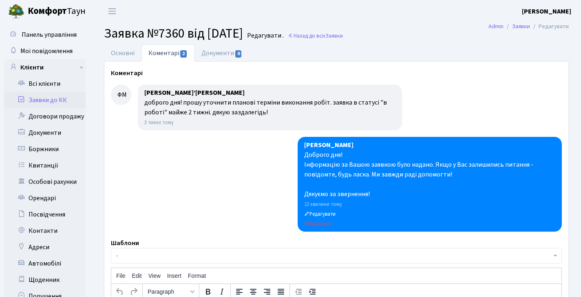
click at [54, 5] on b "Комфорт" at bounding box center [47, 10] width 39 height 13
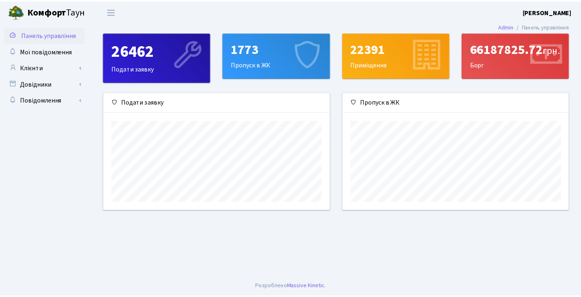
scroll to position [118, 229]
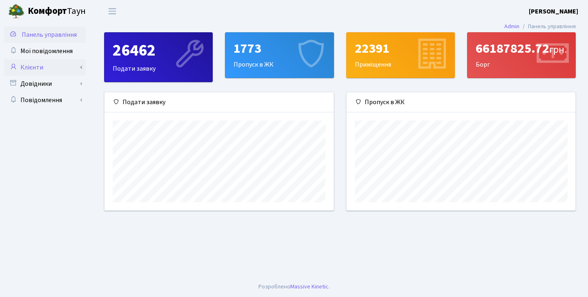
click at [71, 64] on link "Клієнти" at bounding box center [45, 67] width 82 height 16
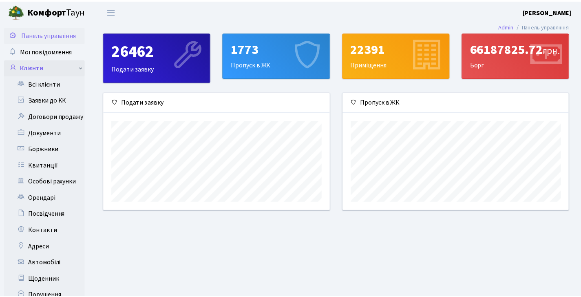
scroll to position [407928, 407820]
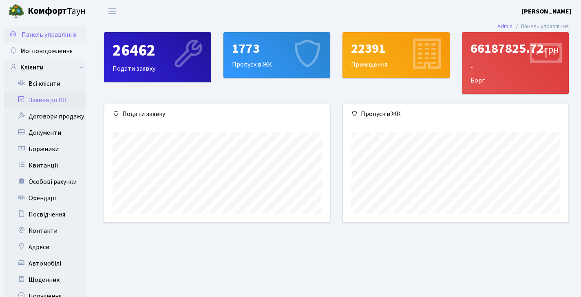
click at [59, 101] on link "Заявки до КК" at bounding box center [45, 100] width 82 height 16
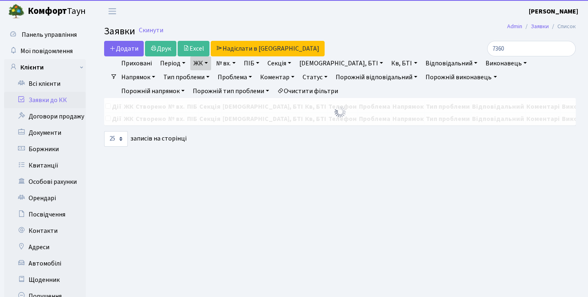
select select "25"
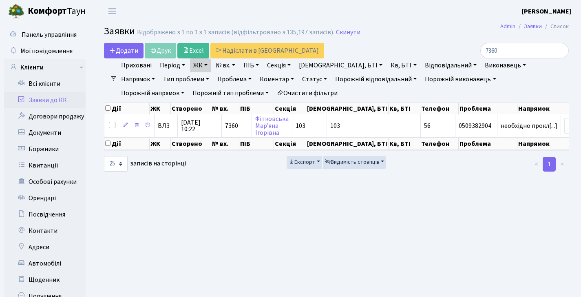
click at [61, 102] on link "Заявки до КК" at bounding box center [45, 100] width 82 height 16
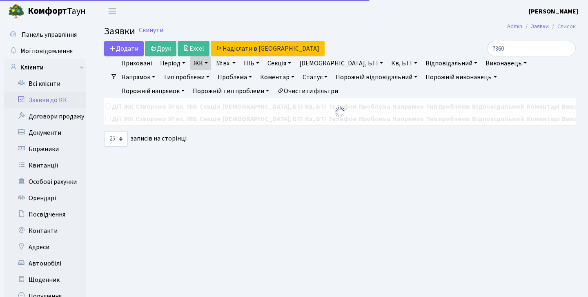
select select "25"
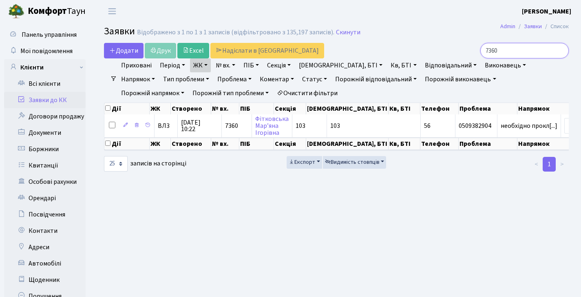
click at [560, 52] on input "7360" at bounding box center [525, 51] width 89 height 16
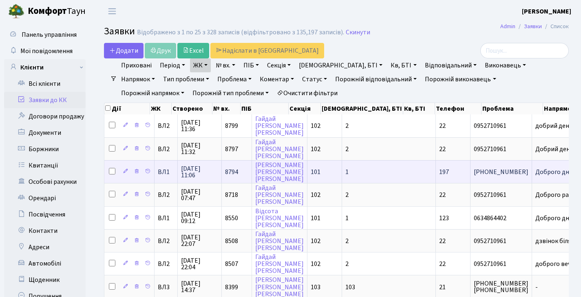
click at [232, 175] on span "8794" at bounding box center [231, 171] width 13 height 9
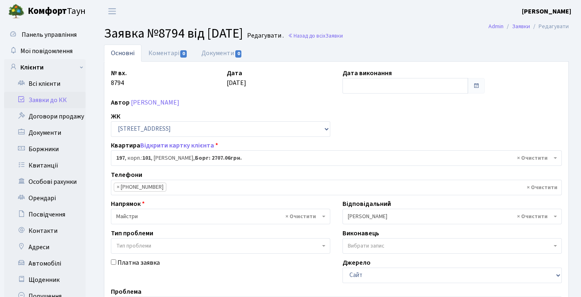
select select "44263"
click at [343, 37] on span "Заявки" at bounding box center [335, 36] width 18 height 8
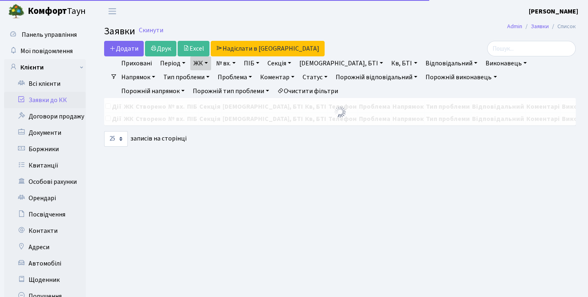
select select "25"
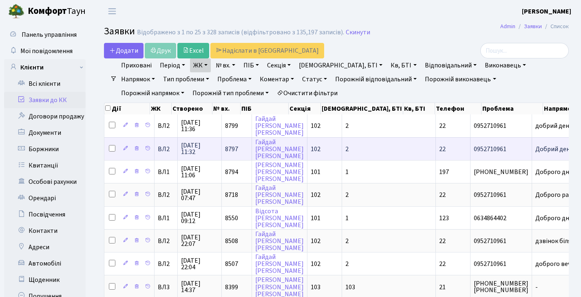
click at [237, 151] on td "8797" at bounding box center [237, 148] width 30 height 23
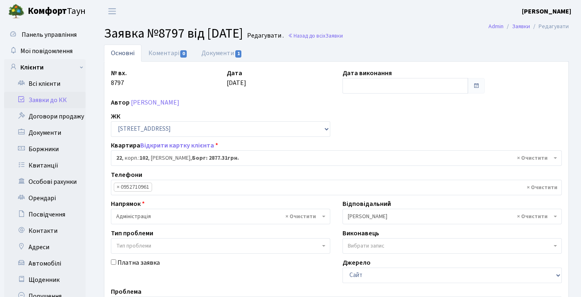
select select "38005"
click at [343, 36] on span "Заявки" at bounding box center [335, 36] width 18 height 8
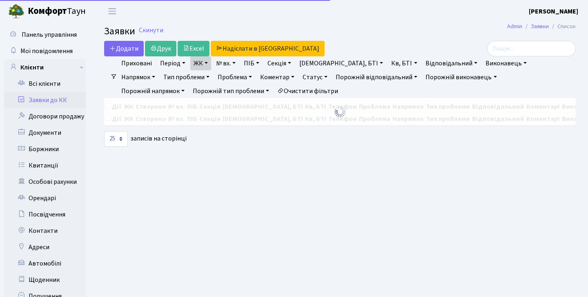
select select "25"
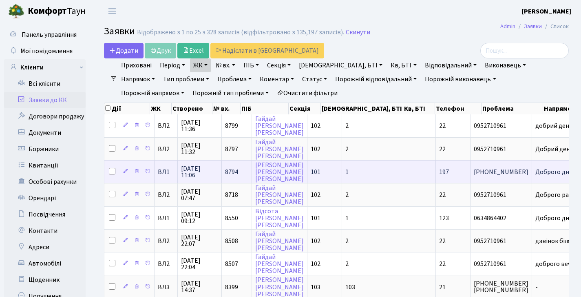
click at [233, 175] on span "8794" at bounding box center [231, 171] width 13 height 9
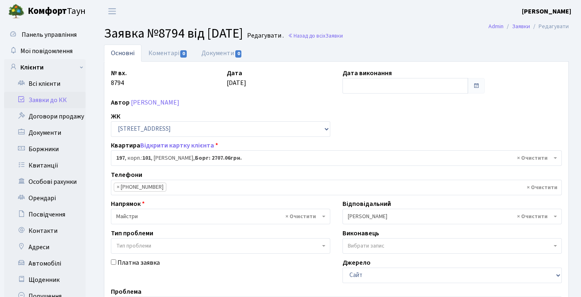
select select "44263"
click at [46, 97] on link "Заявки до КК" at bounding box center [45, 100] width 82 height 16
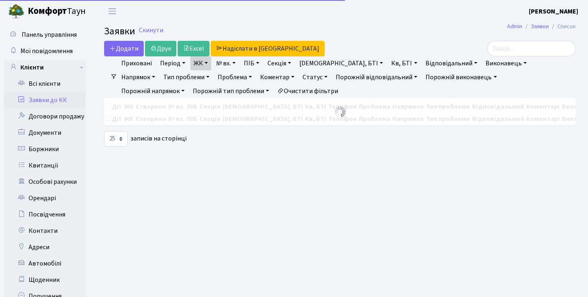
select select "25"
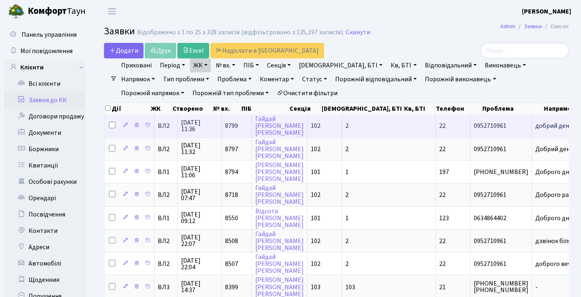
click at [231, 129] on span "8799" at bounding box center [231, 125] width 13 height 9
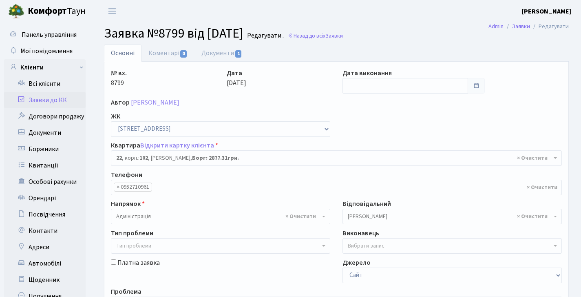
select select "38005"
click at [58, 100] on link "Заявки до КК" at bounding box center [45, 100] width 82 height 16
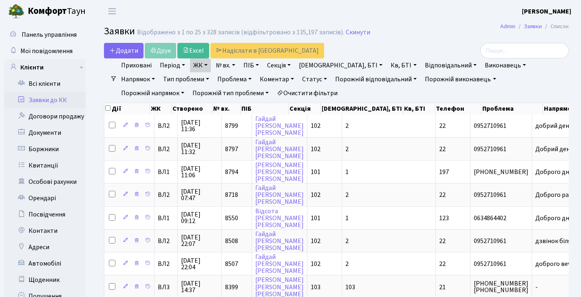
select select "25"
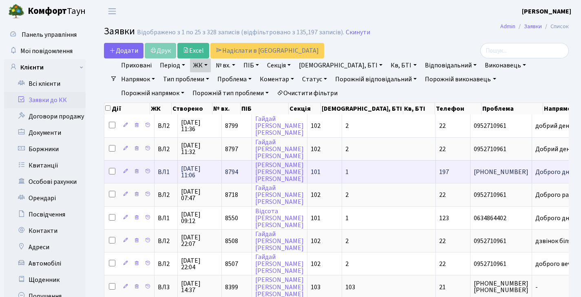
click at [233, 174] on span "8794" at bounding box center [231, 171] width 13 height 9
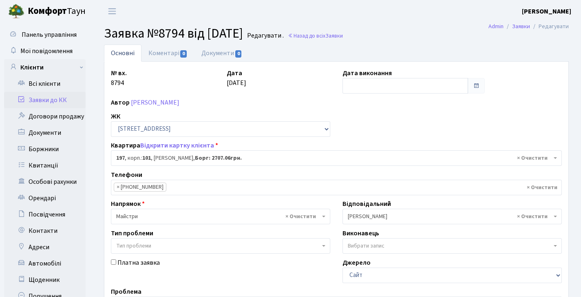
select select "44263"
click at [164, 53] on link "Коментарі 0" at bounding box center [168, 52] width 53 height 17
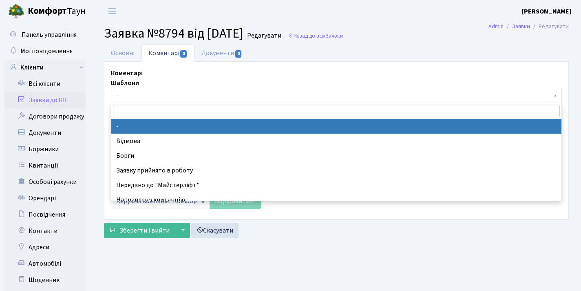
click at [214, 92] on span "-" at bounding box center [334, 95] width 436 height 8
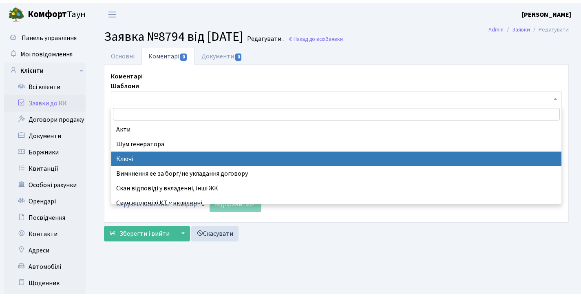
scroll to position [344, 0]
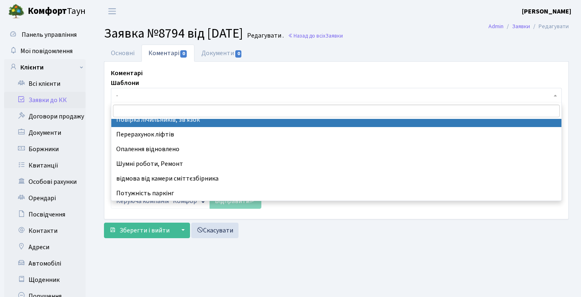
click at [181, 84] on div "Шаблони - Відмова Борги Заявку прийнято в роботу Передано до "Майстерліфт" Напр…" at bounding box center [336, 90] width 451 height 25
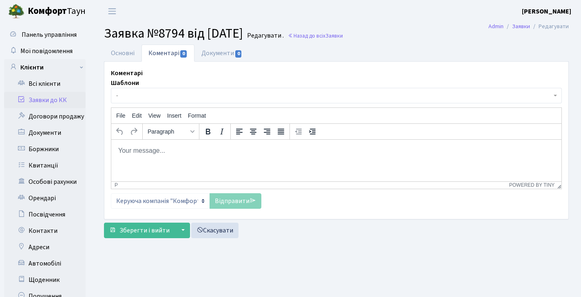
click at [146, 161] on html at bounding box center [336, 150] width 450 height 22
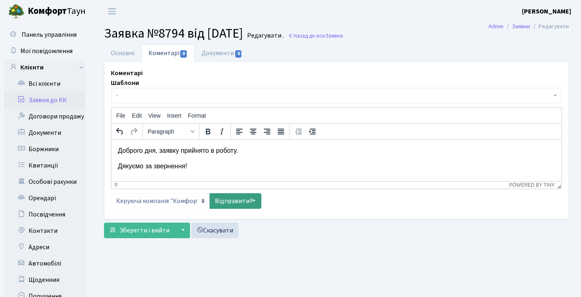
click at [221, 195] on link "Відправити" at bounding box center [236, 201] width 52 height 16
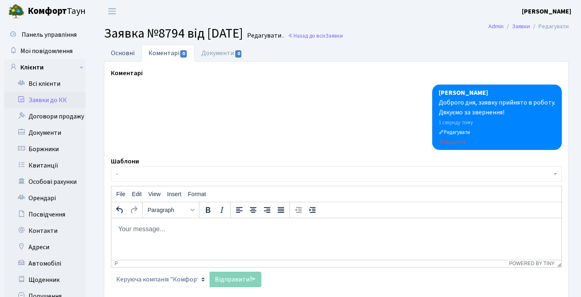
click at [129, 49] on link "Основні" at bounding box center [123, 52] width 38 height 17
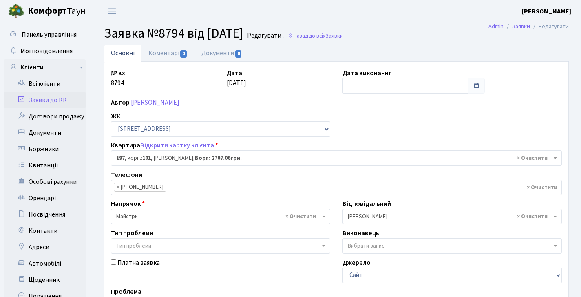
click at [69, 100] on link "Заявки до КК" at bounding box center [45, 100] width 82 height 16
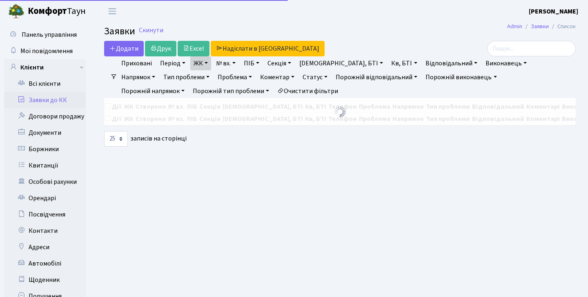
select select "25"
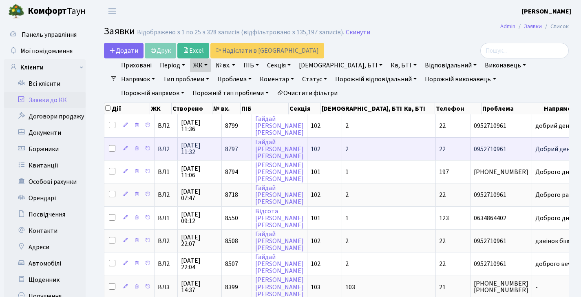
click at [235, 150] on span "8797" at bounding box center [231, 148] width 13 height 9
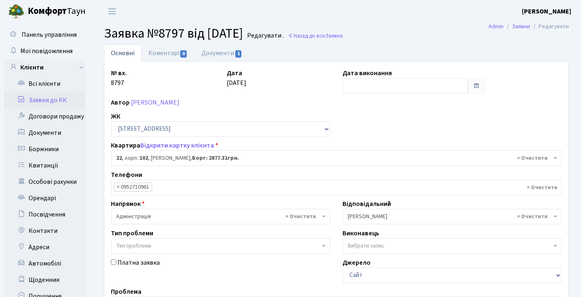
select select "38005"
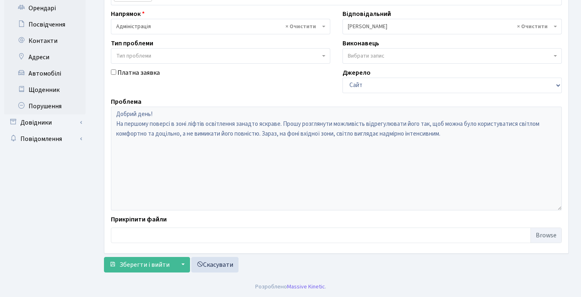
click at [90, 122] on div "Панель управління Мої повідомлення Клієнти Всі клієнти Заявки до КК" at bounding box center [290, 55] width 581 height 444
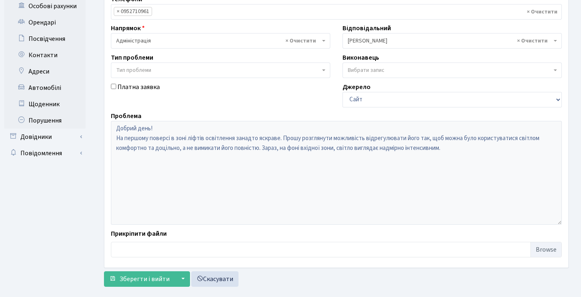
scroll to position [0, 0]
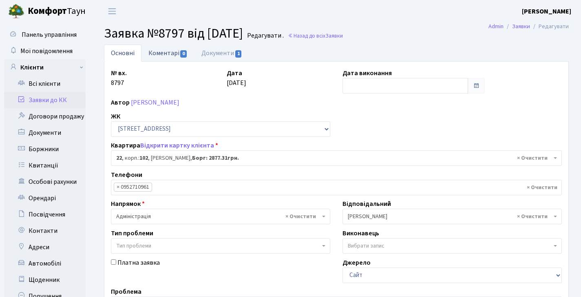
click at [163, 51] on link "Коментарі 0" at bounding box center [168, 52] width 53 height 17
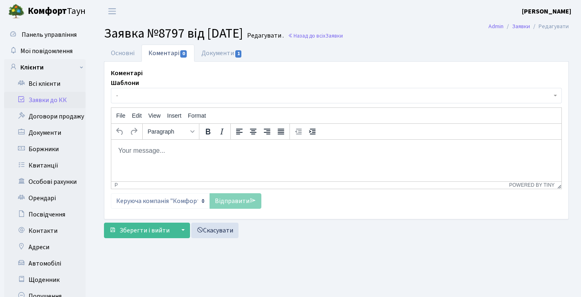
click at [174, 149] on p "Rich Text Area. Press ALT-0 for help." at bounding box center [336, 150] width 437 height 9
click at [137, 152] on body "Rich Text Area. Press ALT-0 for help." at bounding box center [336, 150] width 437 height 9
paste body "Rich Text Area. Press ALT-0 for help."
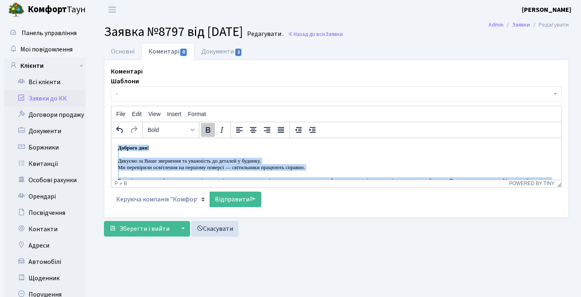
drag, startPoint x: 270, startPoint y: 169, endPoint x: 222, endPoint y: 275, distance: 115.6
click at [111, 138] on html "Доброго дня! Дякуємо за Ваше звернення та уважність до деталей у будинку. Ми пе…" at bounding box center [336, 174] width 450 height 72
click at [138, 153] on p "Rich Text Area. Press ALT-0 for help." at bounding box center [336, 154] width 437 height 7
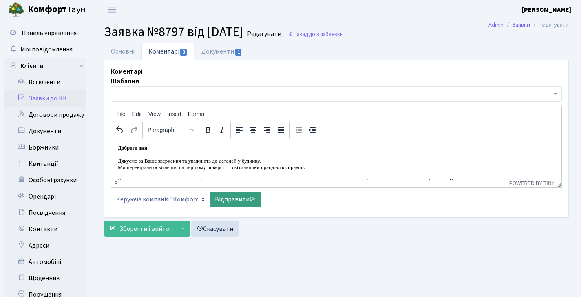
click at [230, 193] on link "Відправити" at bounding box center [236, 199] width 52 height 16
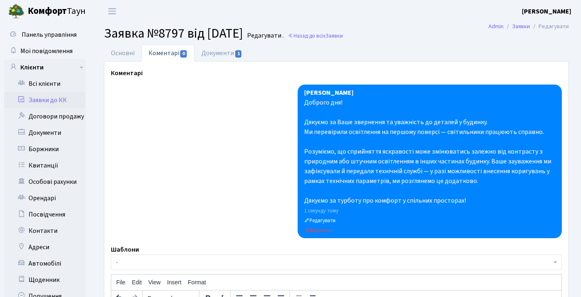
click at [46, 98] on link "Заявки до КК" at bounding box center [45, 100] width 82 height 16
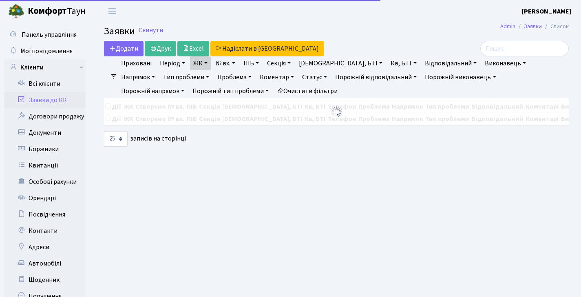
select select "25"
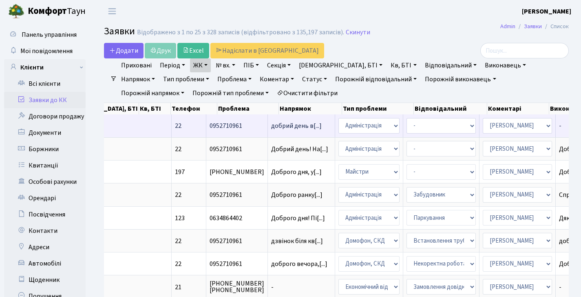
click at [172, 129] on td "22" at bounding box center [189, 125] width 35 height 22
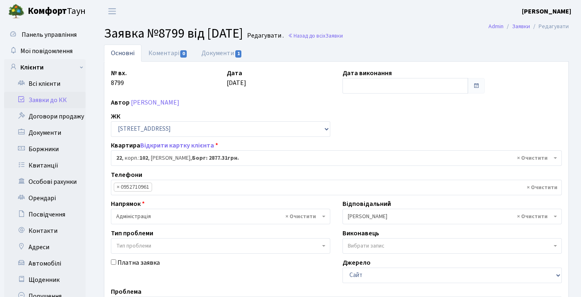
select select "38005"
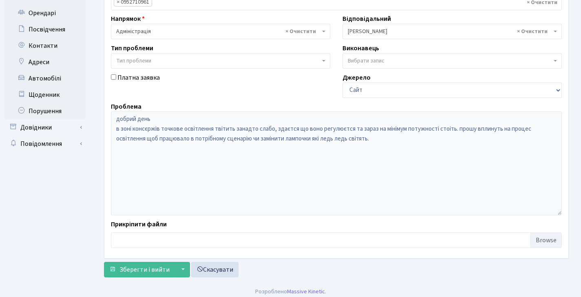
scroll to position [169, 0]
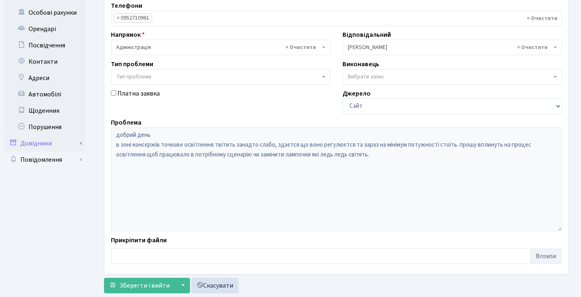
click at [83, 145] on div "Панель управління Мої повідомлення Клієнти Всі клієнти Заявки до КК" at bounding box center [290, 76] width 581 height 444
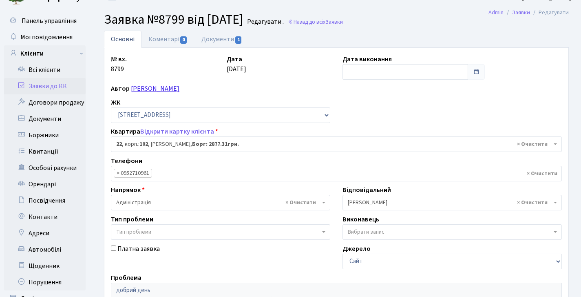
scroll to position [0, 0]
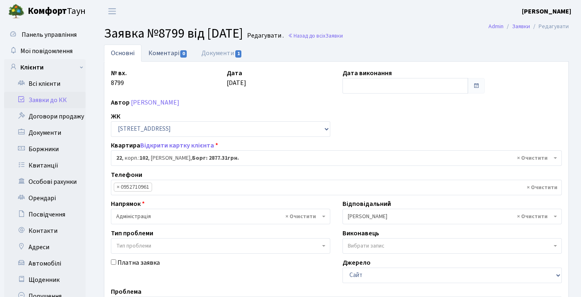
click at [160, 55] on link "Коментарі 0" at bounding box center [168, 52] width 53 height 17
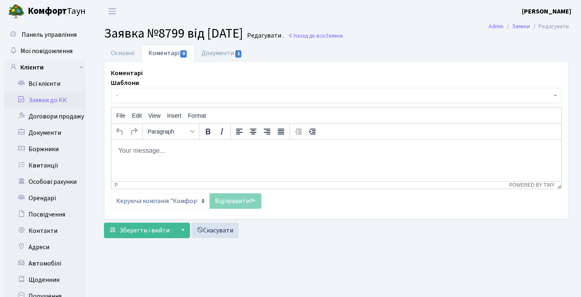
click at [167, 158] on html at bounding box center [336, 150] width 450 height 22
drag, startPoint x: 157, startPoint y: 153, endPoint x: 268, endPoint y: 292, distance: 178.6
click at [140, 151] on body "Rich Text Area. Press ALT-0 for help." at bounding box center [336, 150] width 437 height 9
paste body "Rich Text Area. Press ALT-0 for help."
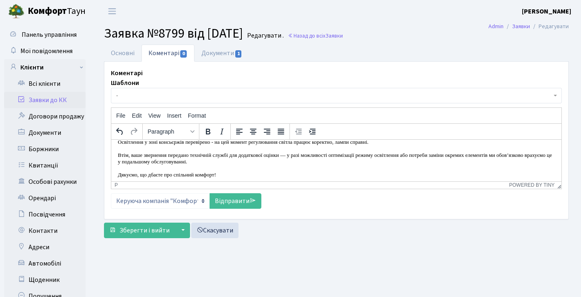
scroll to position [2, 0]
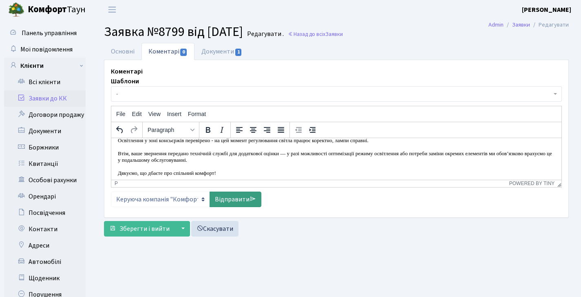
click at [231, 200] on link "Відправити" at bounding box center [236, 199] width 52 height 16
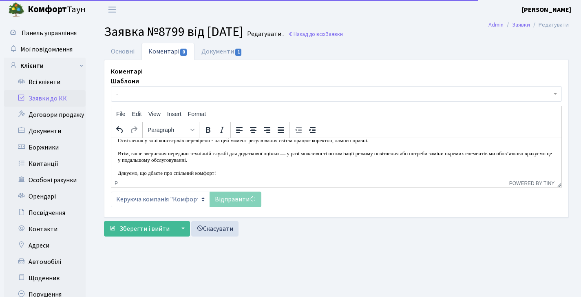
scroll to position [0, 0]
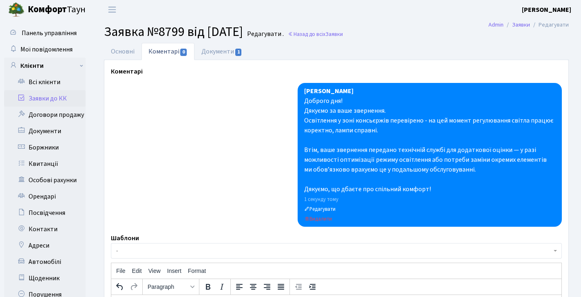
click at [60, 92] on link "Заявки до КК" at bounding box center [45, 98] width 82 height 16
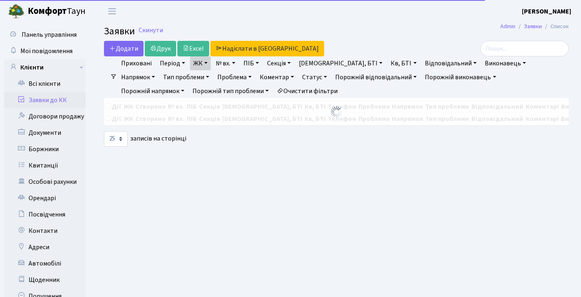
select select "25"
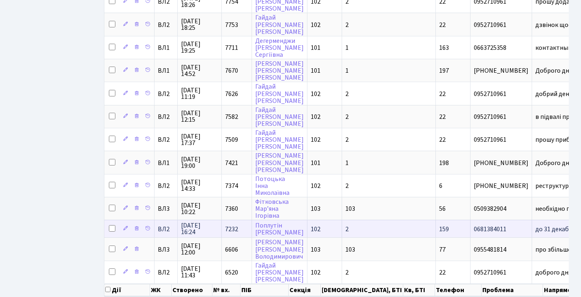
scroll to position [459, 0]
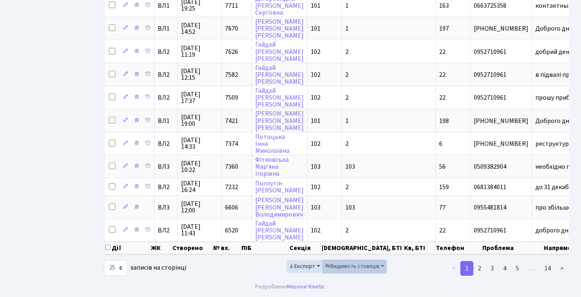
click at [368, 264] on span "Видимість стовпців" at bounding box center [352, 266] width 55 height 8
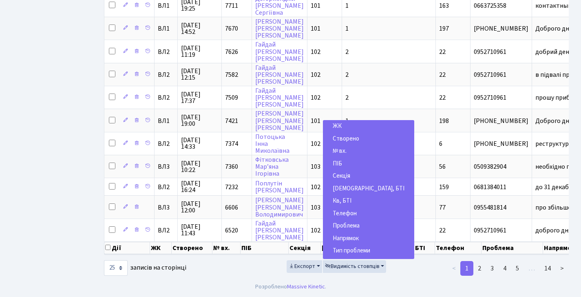
click at [346, 212] on span "Телефон" at bounding box center [345, 213] width 24 height 9
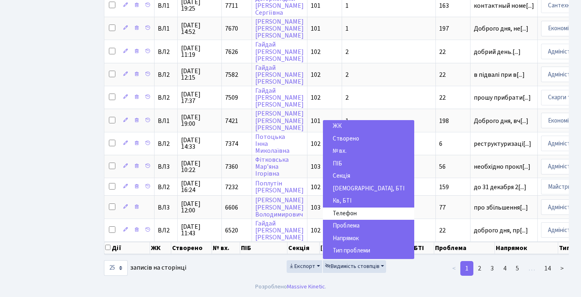
click at [346, 188] on span "Буд., БТІ" at bounding box center [369, 188] width 72 height 9
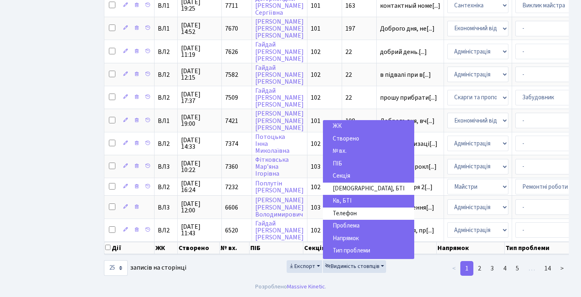
click at [351, 237] on span "Напрямок" at bounding box center [346, 238] width 26 height 9
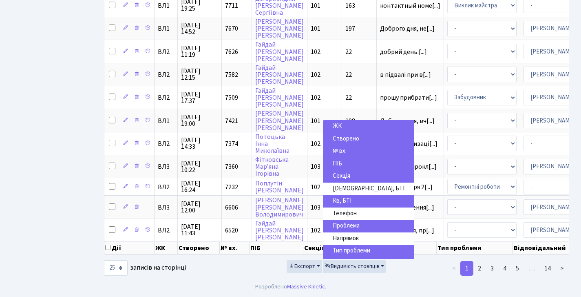
click at [356, 248] on span "Тип проблеми" at bounding box center [352, 250] width 38 height 9
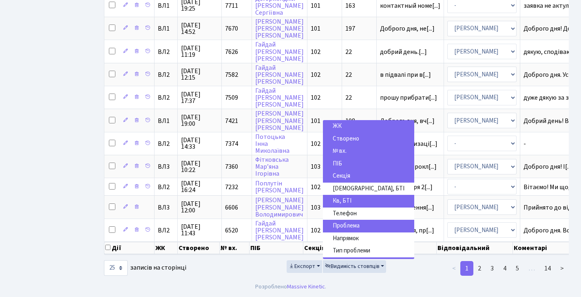
click at [416, 278] on footer "Розроблено Massive Kinetic ." at bounding box center [290, 286] width 581 height 20
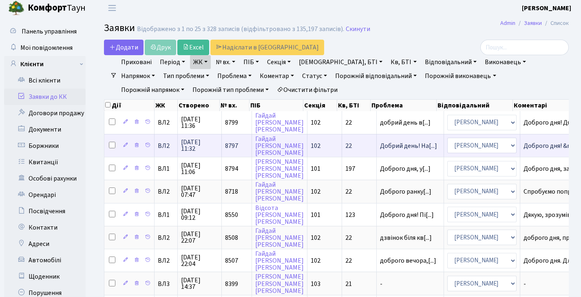
scroll to position [5, 0]
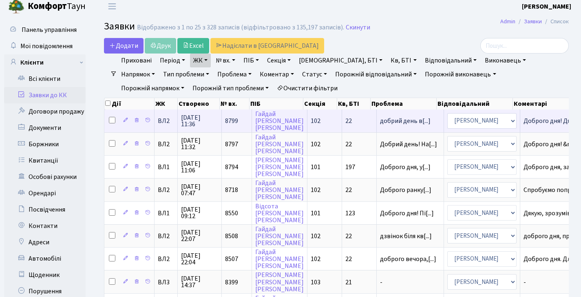
click at [529, 122] on td "Доброго дня! Дя[...]" at bounding box center [554, 120] width 67 height 22
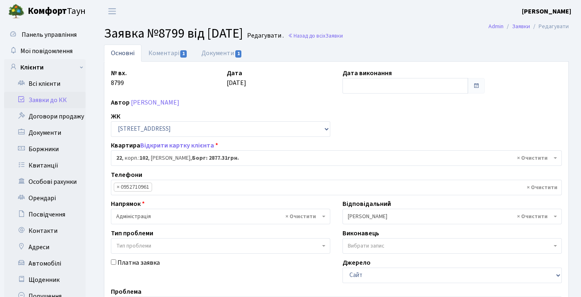
select select "38005"
click at [164, 55] on link "Коментарі 1" at bounding box center [168, 52] width 53 height 17
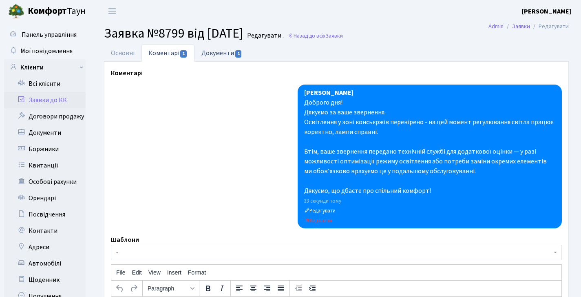
click at [229, 56] on link "Документи 1" at bounding box center [222, 52] width 55 height 17
select select "25"
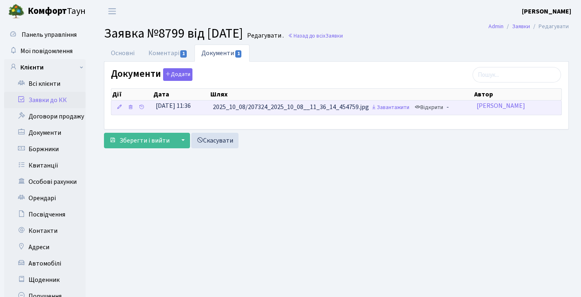
click at [431, 107] on link "Відкрити" at bounding box center [429, 107] width 33 height 13
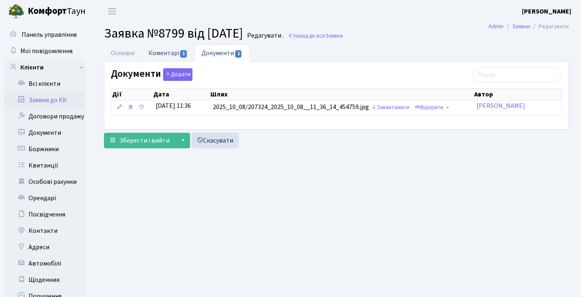
click at [165, 53] on link "Коментарі 1" at bounding box center [168, 52] width 53 height 17
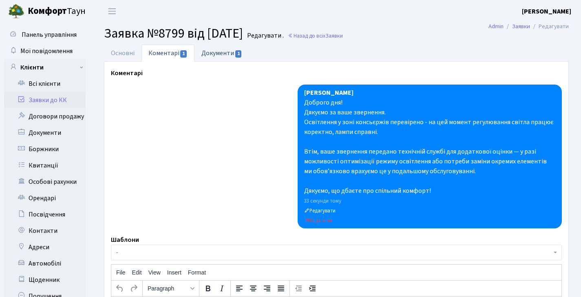
click at [224, 50] on link "Документи 1" at bounding box center [222, 52] width 55 height 17
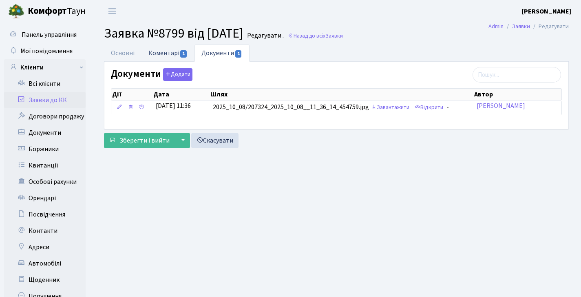
click at [156, 50] on link "Коментарі 1" at bounding box center [168, 52] width 53 height 17
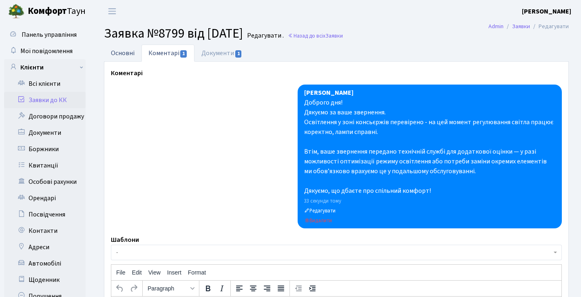
click at [120, 49] on link "Основні" at bounding box center [123, 52] width 38 height 17
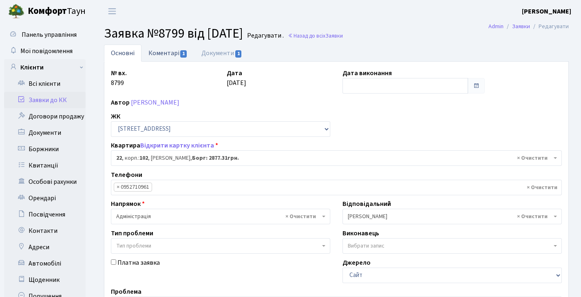
click at [176, 57] on link "Коментарі 1" at bounding box center [168, 52] width 53 height 17
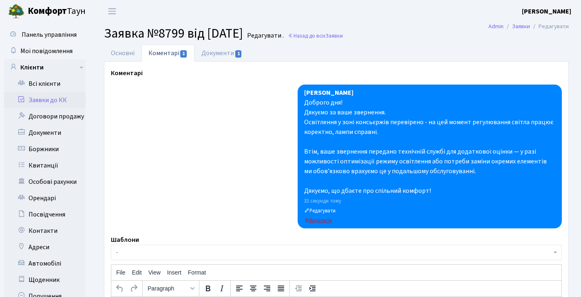
click at [323, 219] on small "Видалити" at bounding box center [318, 220] width 28 height 7
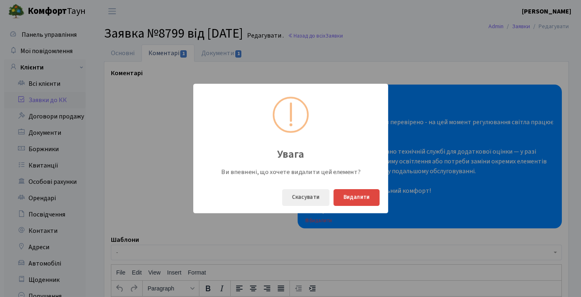
click at [364, 195] on button "Видалити" at bounding box center [357, 197] width 46 height 17
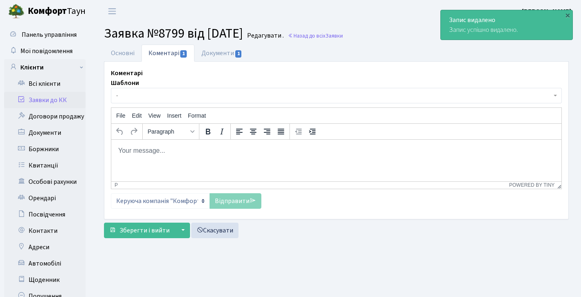
click at [218, 64] on div "Коментарі [GEOGRAPHIC_DATA] - Відмова [PERSON_NAME] прийнято в роботу Передано …" at bounding box center [336, 140] width 464 height 157
click at [218, 60] on link "Документи 1" at bounding box center [222, 52] width 55 height 17
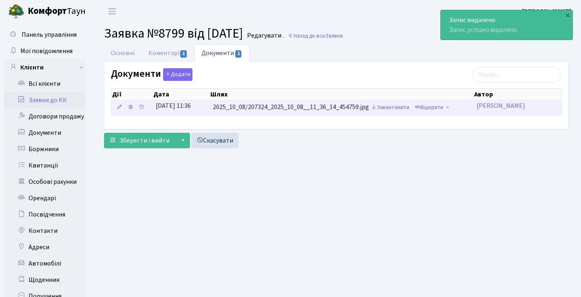
click at [275, 108] on td "2025_10_08/207324_2025_10_08__11_36_14_454759.jpg Завантажити Відкрити -" at bounding box center [342, 107] width 264 height 14
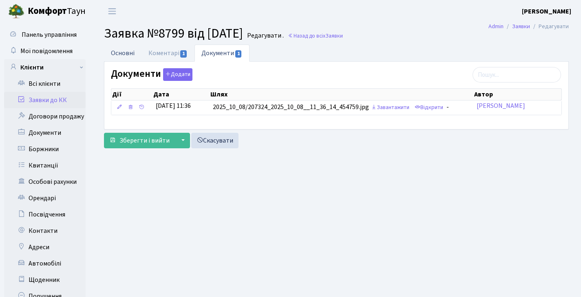
click at [126, 50] on link "Основні" at bounding box center [123, 52] width 38 height 17
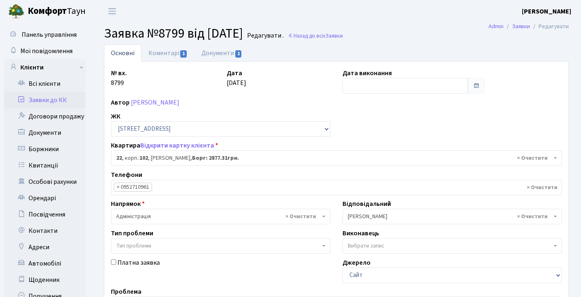
click at [64, 96] on link "Заявки до КК" at bounding box center [45, 100] width 82 height 16
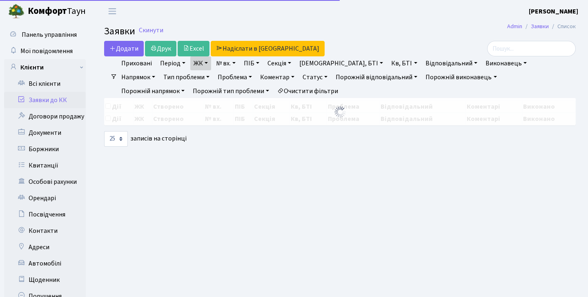
select select "25"
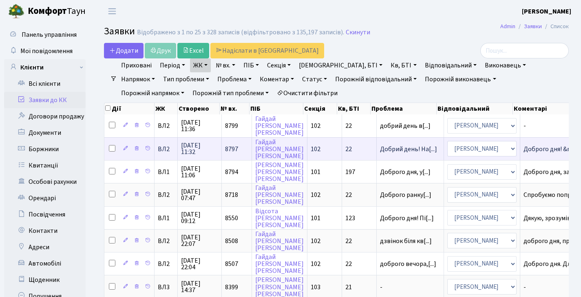
click at [282, 147] on td "Гайдай Сергій Васильович" at bounding box center [279, 148] width 55 height 23
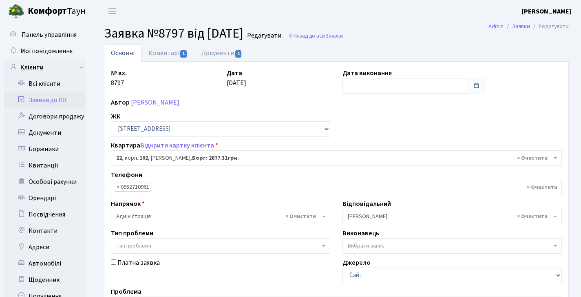
select select "38005"
click at [226, 50] on link "Документи 1" at bounding box center [222, 52] width 55 height 17
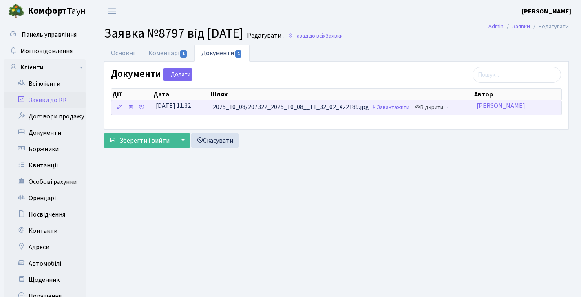
click at [428, 107] on link "Відкрити" at bounding box center [429, 107] width 33 height 13
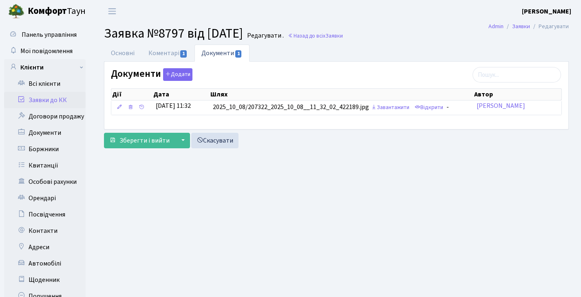
click at [49, 98] on link "Заявки до КК" at bounding box center [45, 100] width 82 height 16
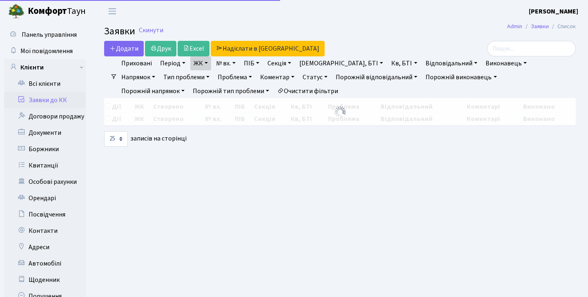
select select "25"
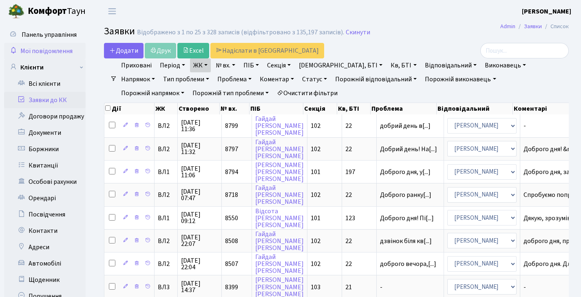
click at [51, 45] on link "Мої повідомлення" at bounding box center [45, 51] width 82 height 16
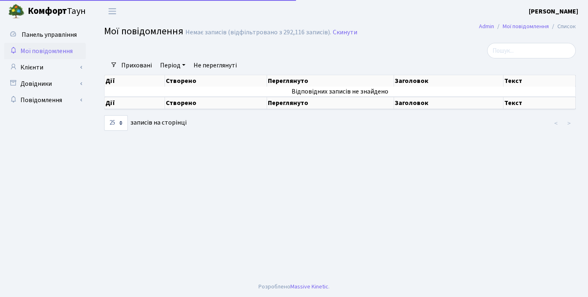
select select "25"
click at [44, 65] on link "Клієнти" at bounding box center [45, 67] width 82 height 16
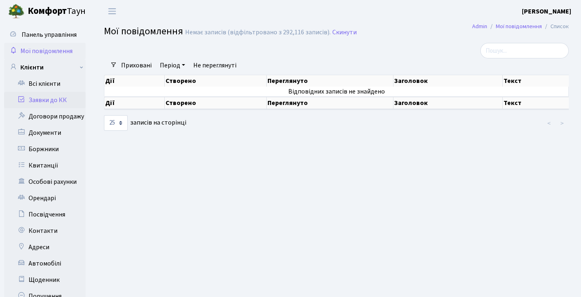
click at [49, 94] on link "Заявки до КК" at bounding box center [45, 100] width 82 height 16
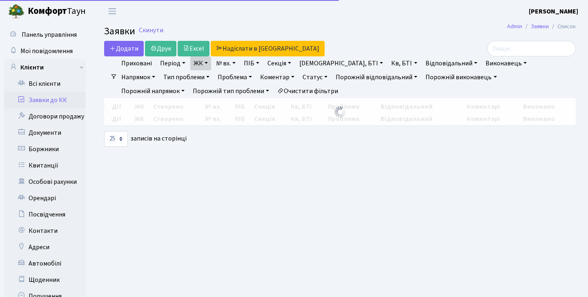
select select "25"
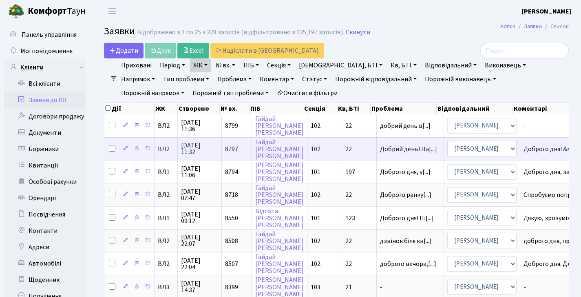
click at [287, 149] on td "[PERSON_NAME]" at bounding box center [279, 148] width 55 height 23
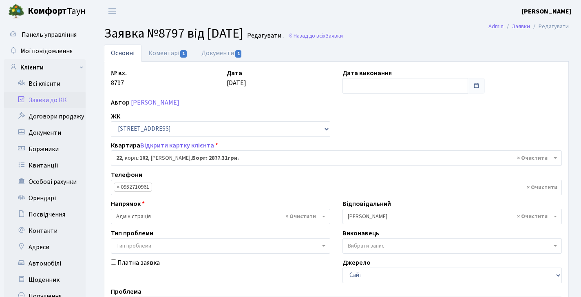
select select "38005"
click at [182, 55] on span "1" at bounding box center [183, 53] width 7 height 7
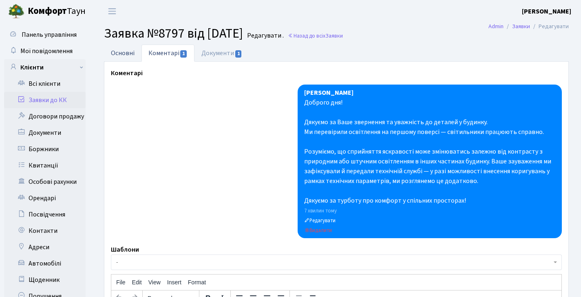
click at [132, 58] on link "Основні" at bounding box center [123, 52] width 38 height 17
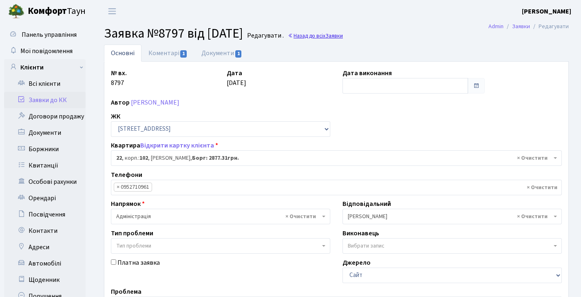
click at [334, 37] on link "Назад до всіх Заявки" at bounding box center [315, 36] width 55 height 8
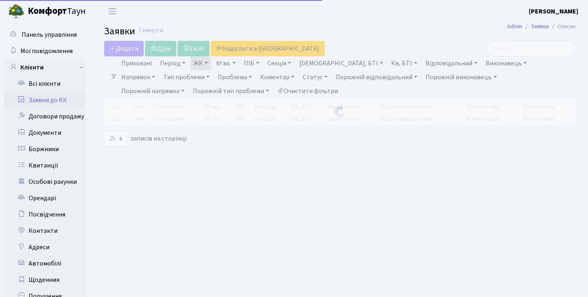
select select "25"
